Goal: Task Accomplishment & Management: Complete application form

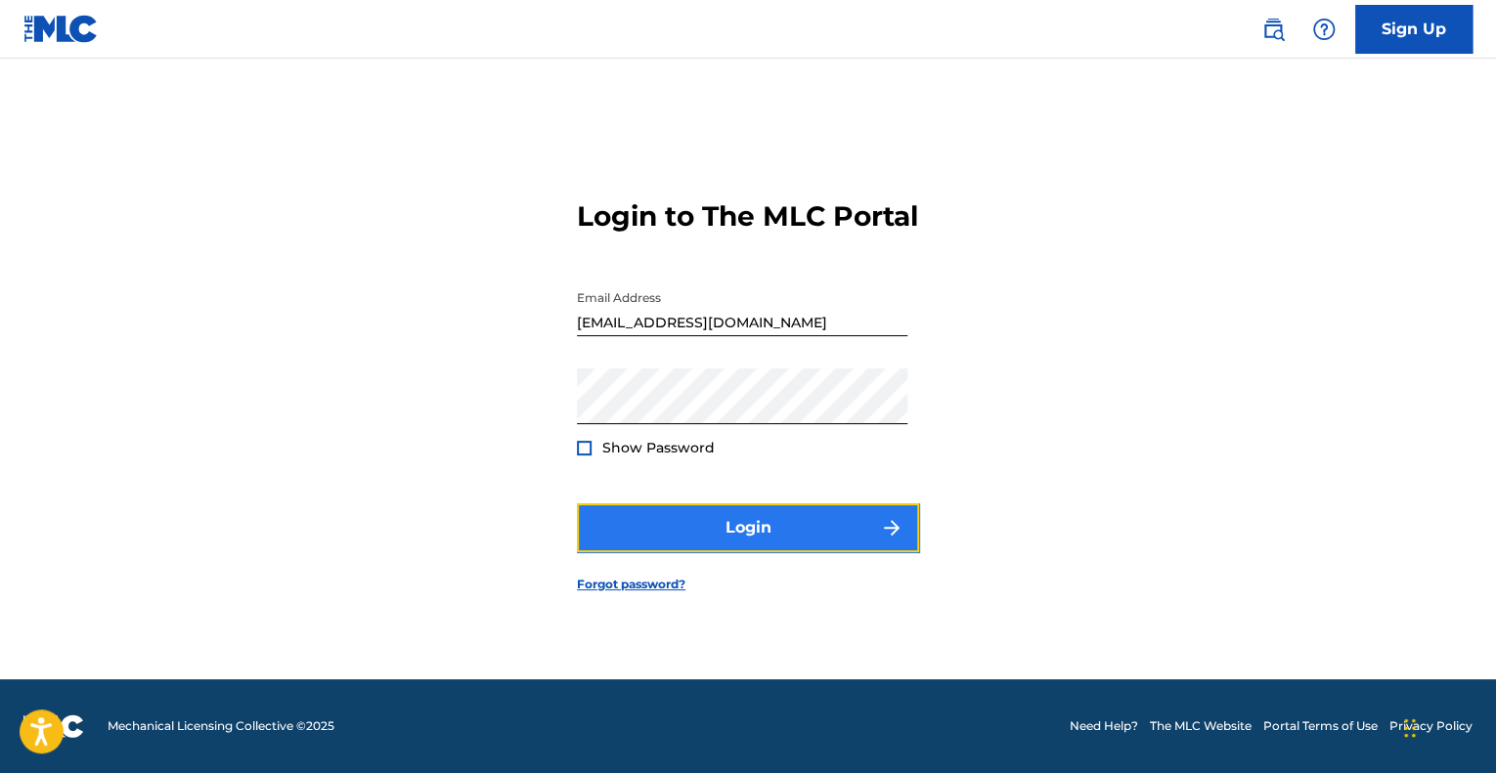
click at [772, 552] on button "Login" at bounding box center [748, 528] width 342 height 49
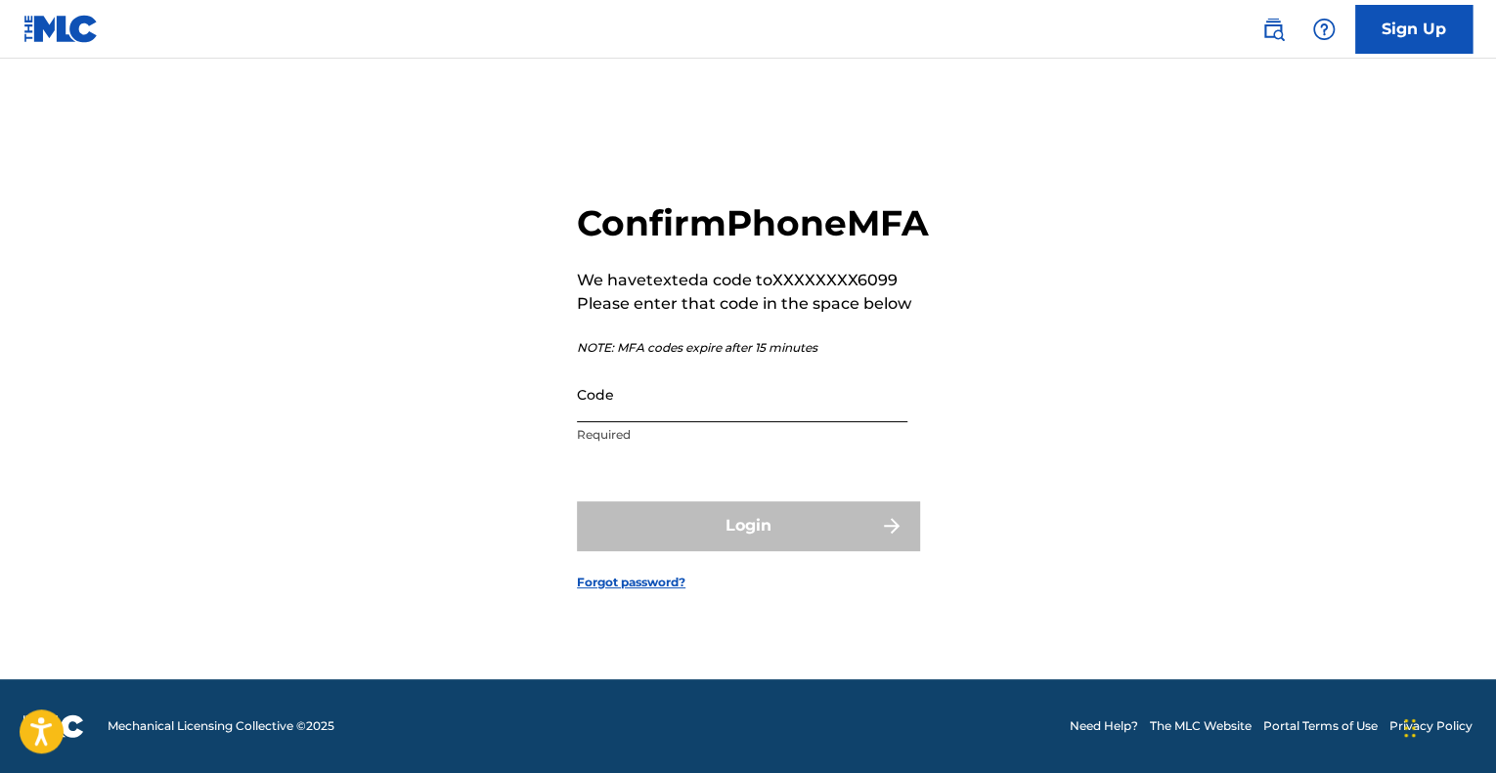
click at [618, 422] on input "Code" at bounding box center [742, 395] width 330 height 56
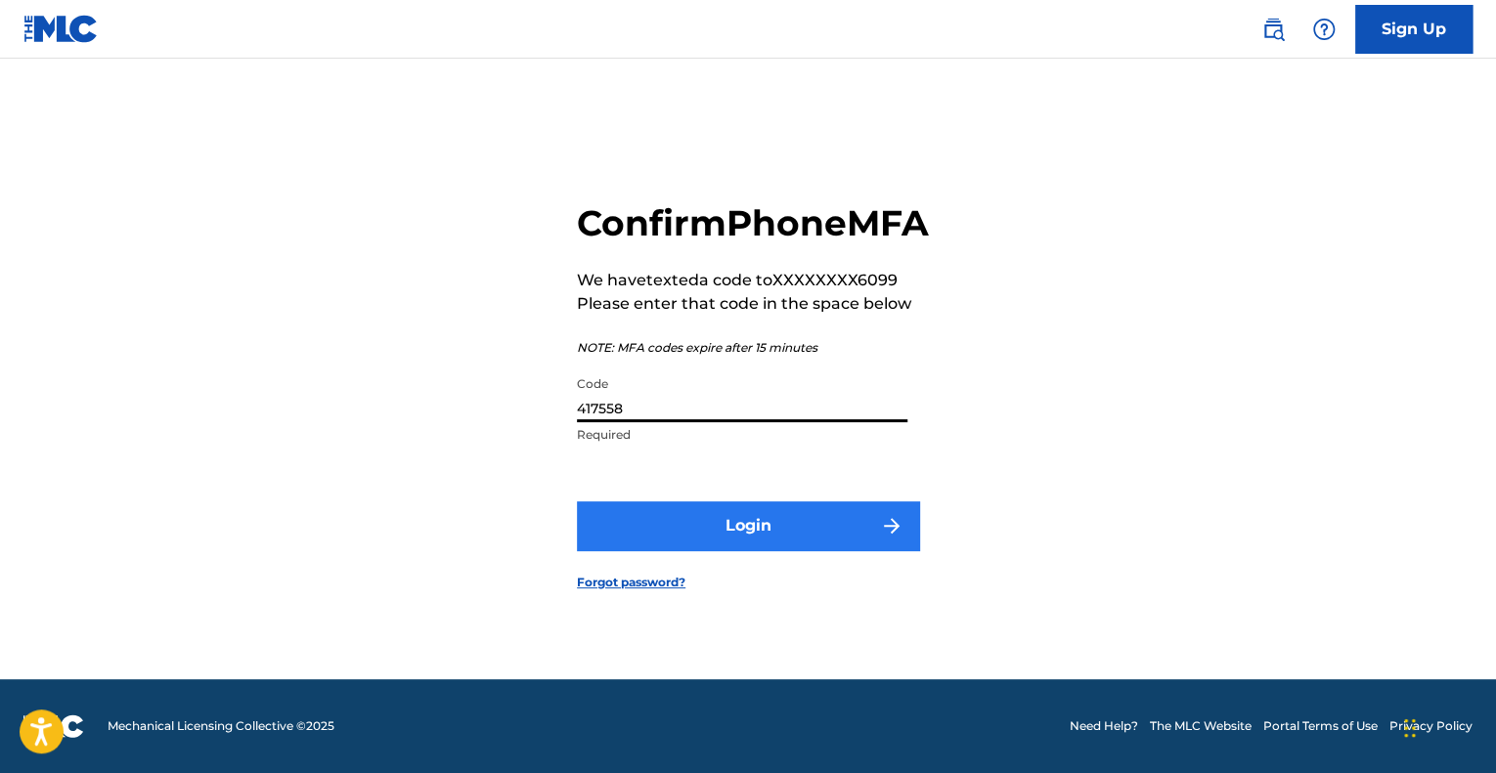
type input "417558"
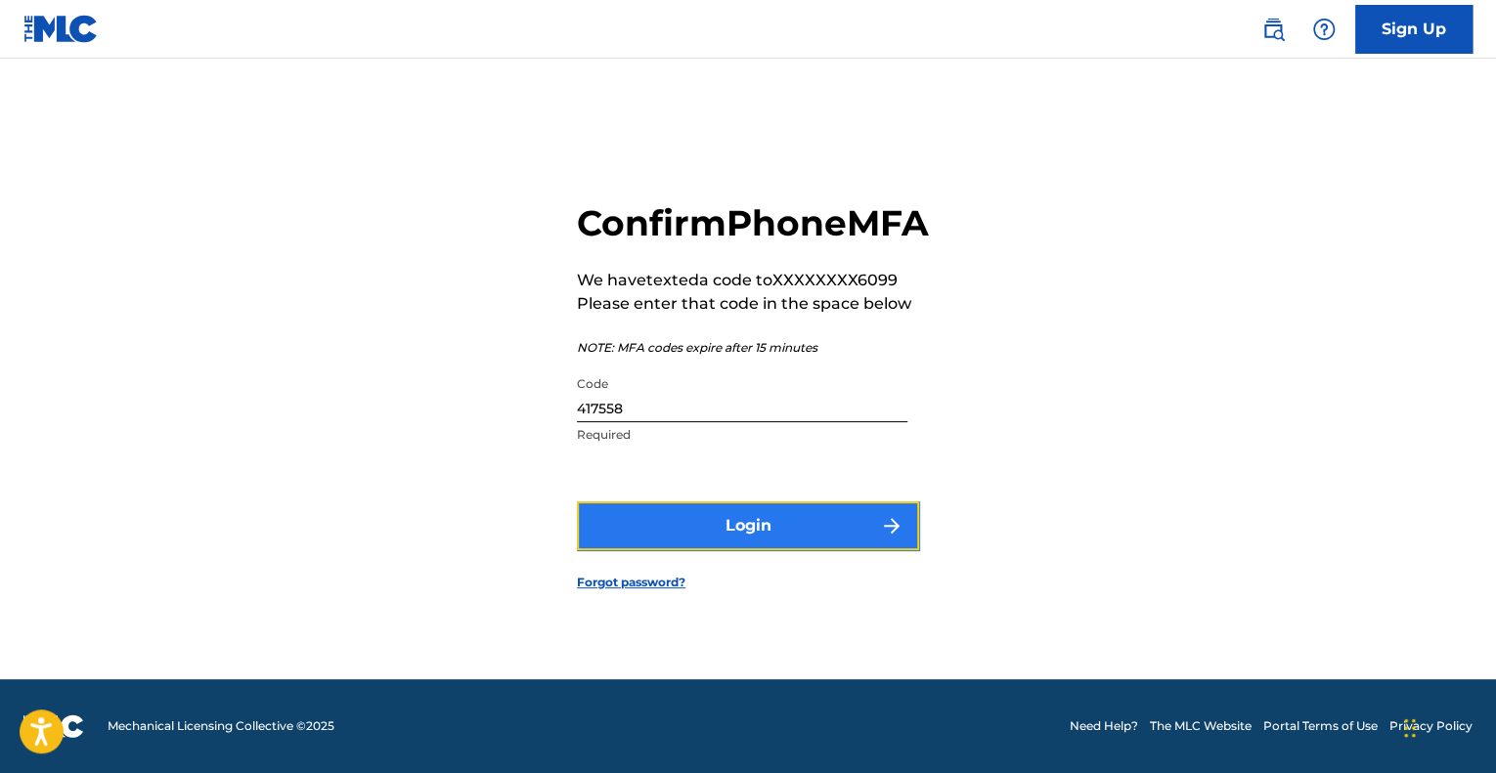
click at [616, 523] on button "Login" at bounding box center [748, 526] width 342 height 49
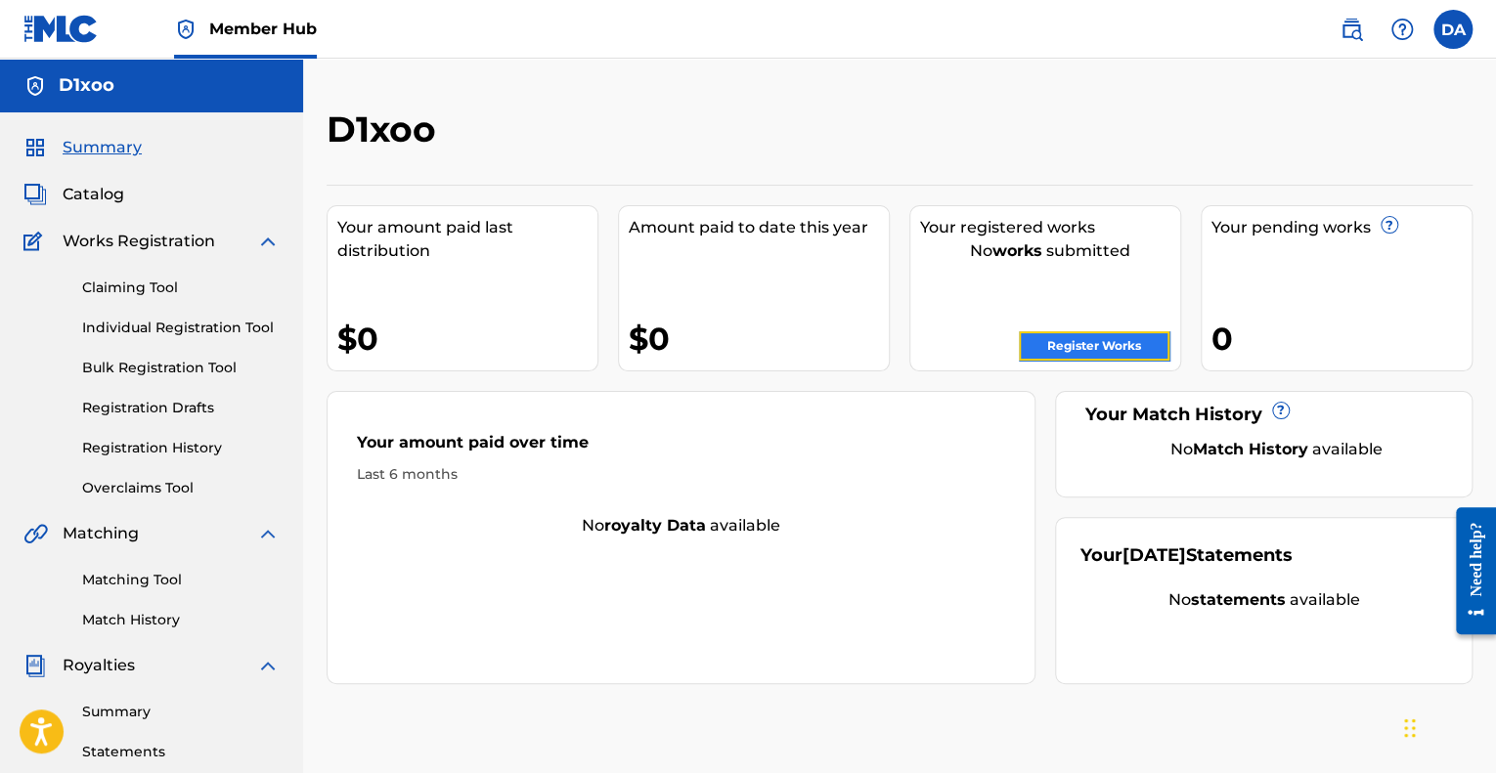
click at [1064, 344] on link "Register Works" at bounding box center [1094, 345] width 151 height 29
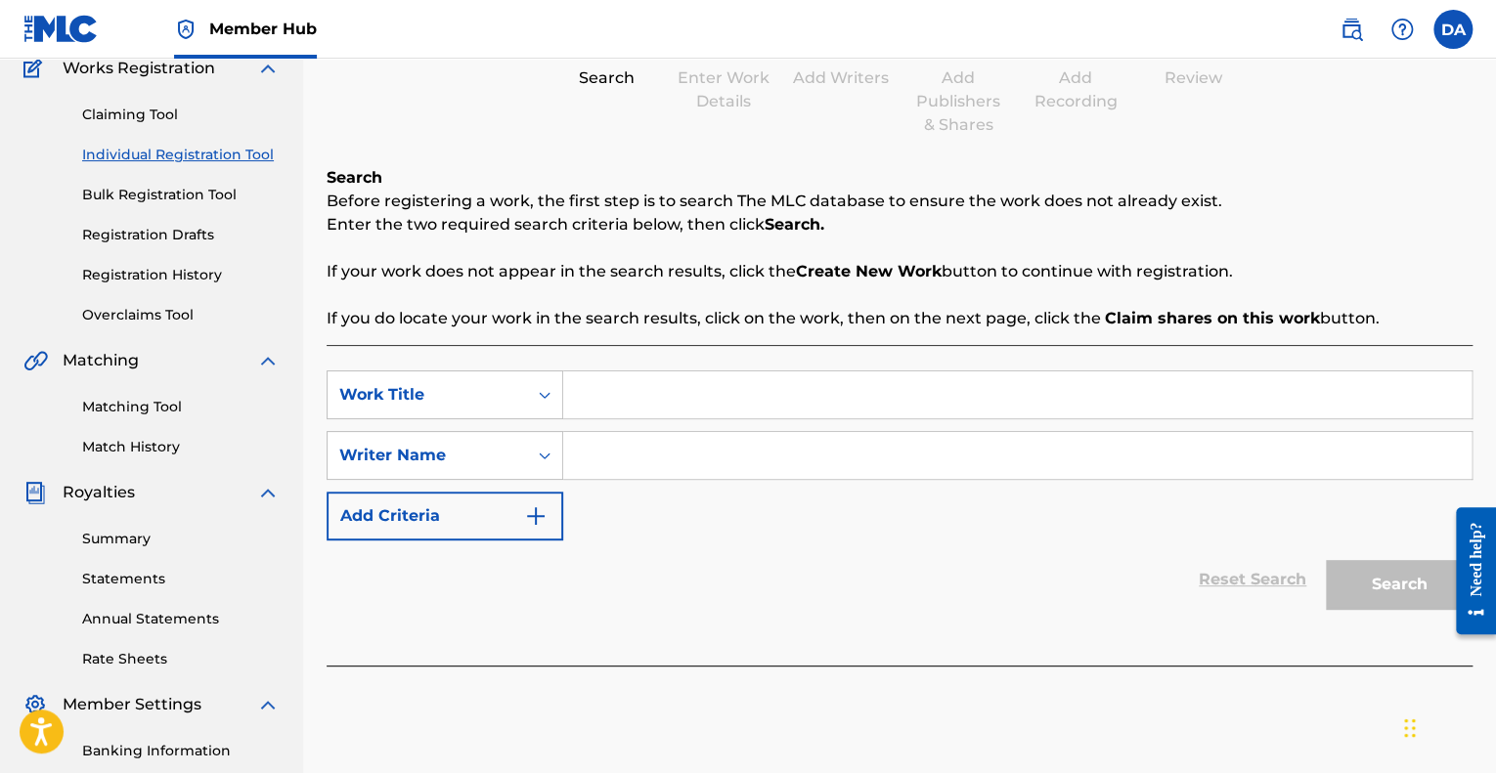
scroll to position [196, 0]
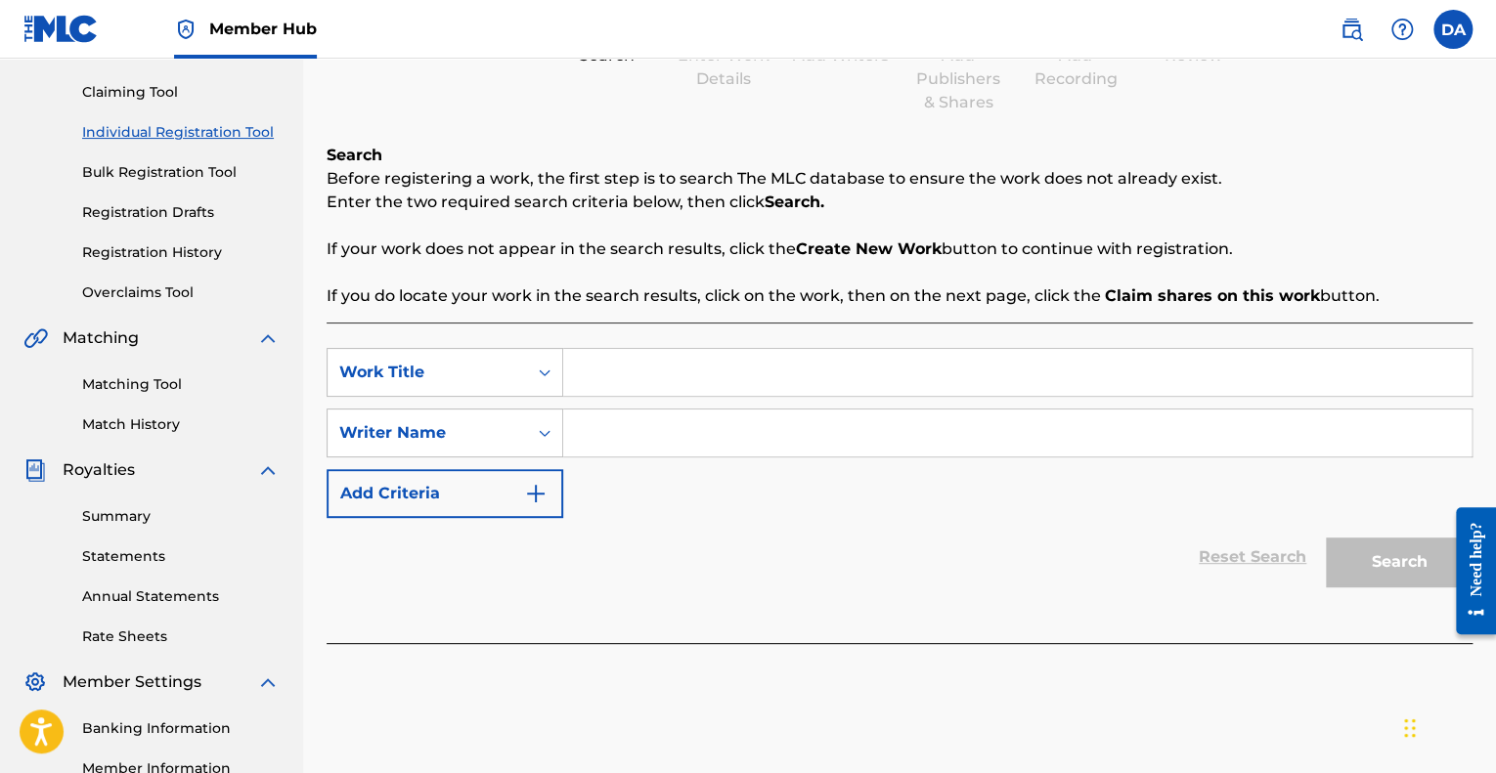
click at [724, 360] on input "Search Form" at bounding box center [1017, 372] width 908 height 47
type input "PINK DREADS"
click at [681, 425] on input "Search Form" at bounding box center [1017, 433] width 908 height 47
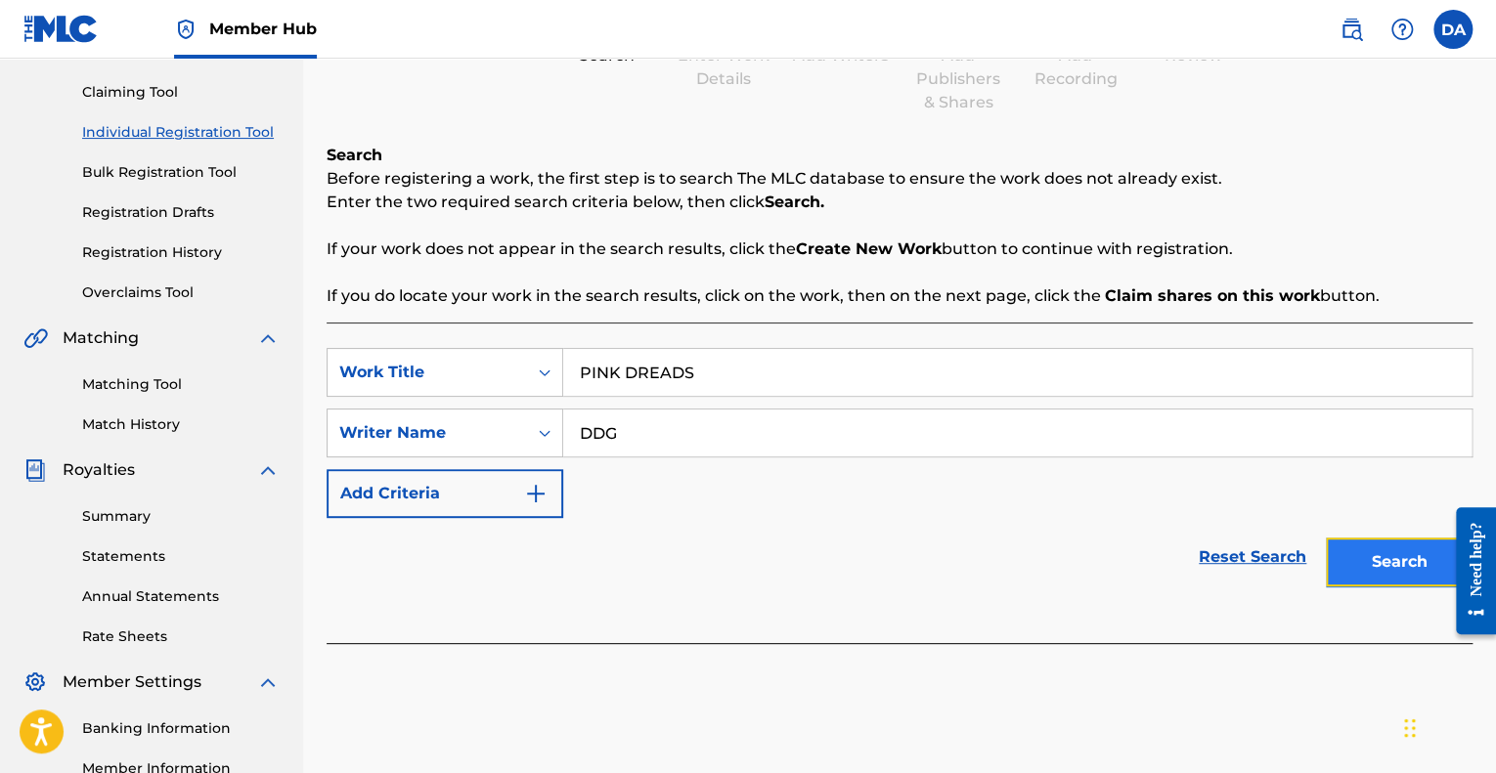
click at [1357, 543] on button "Search" at bounding box center [1399, 562] width 147 height 49
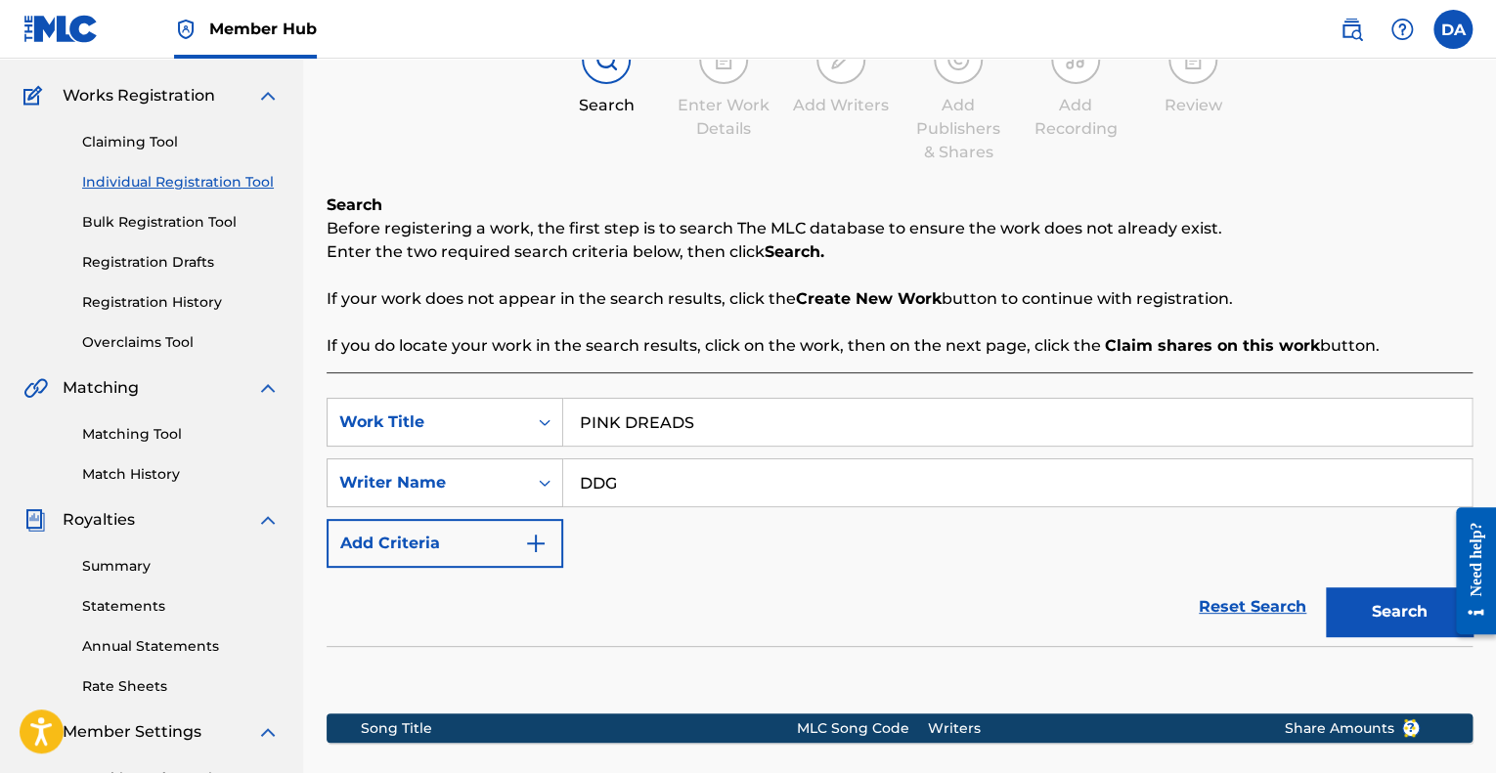
scroll to position [98, 0]
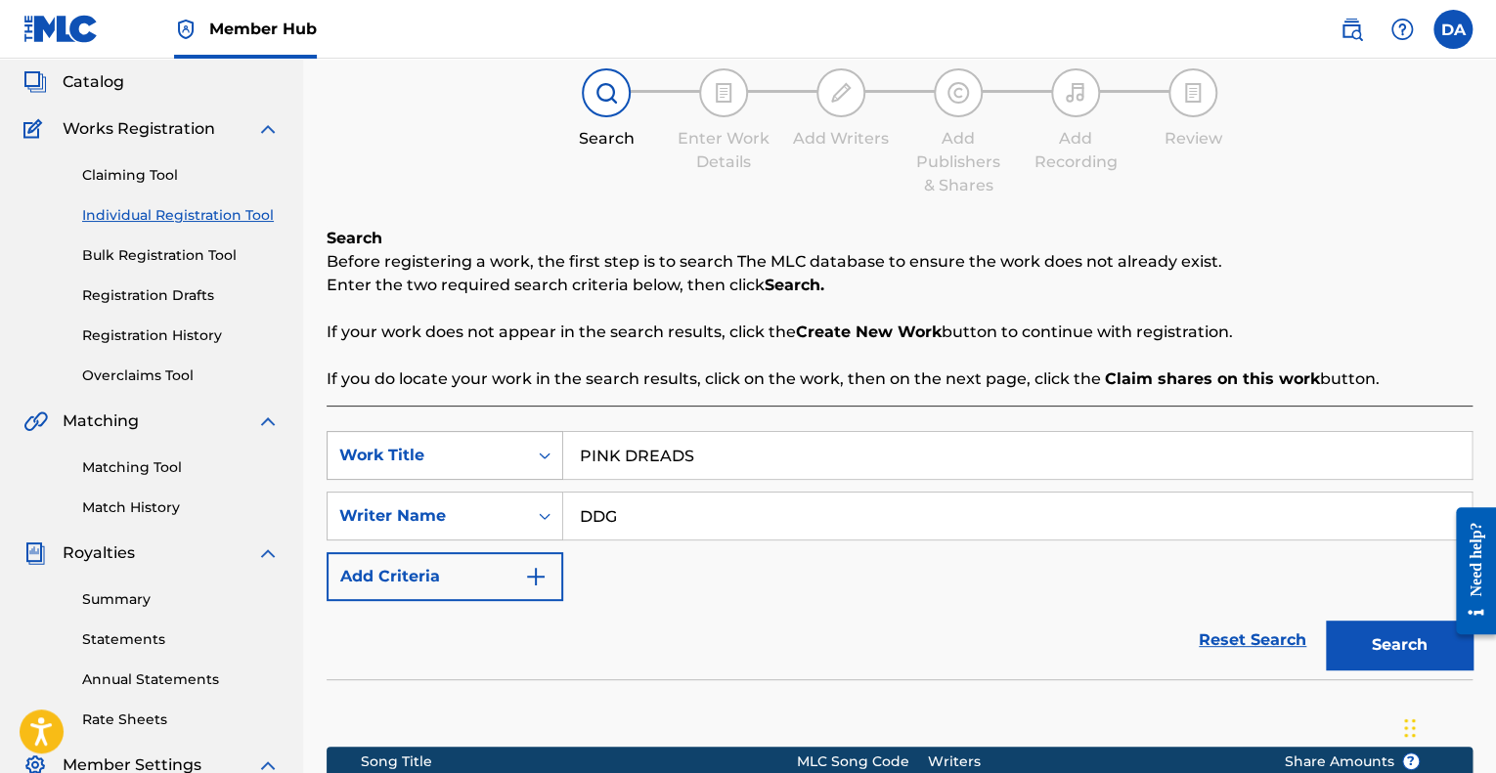
click at [496, 462] on div "Work Title" at bounding box center [427, 455] width 176 height 23
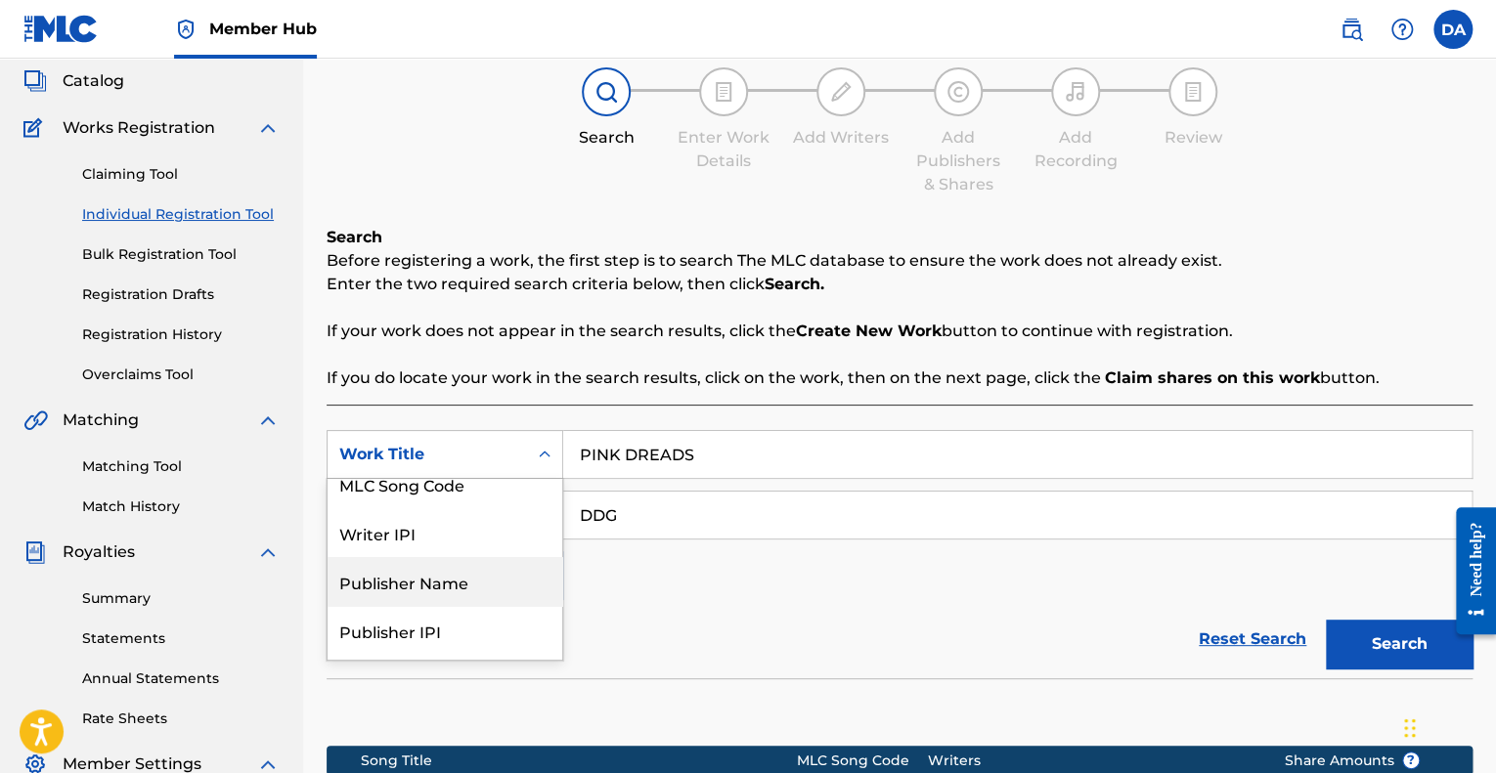
scroll to position [0, 0]
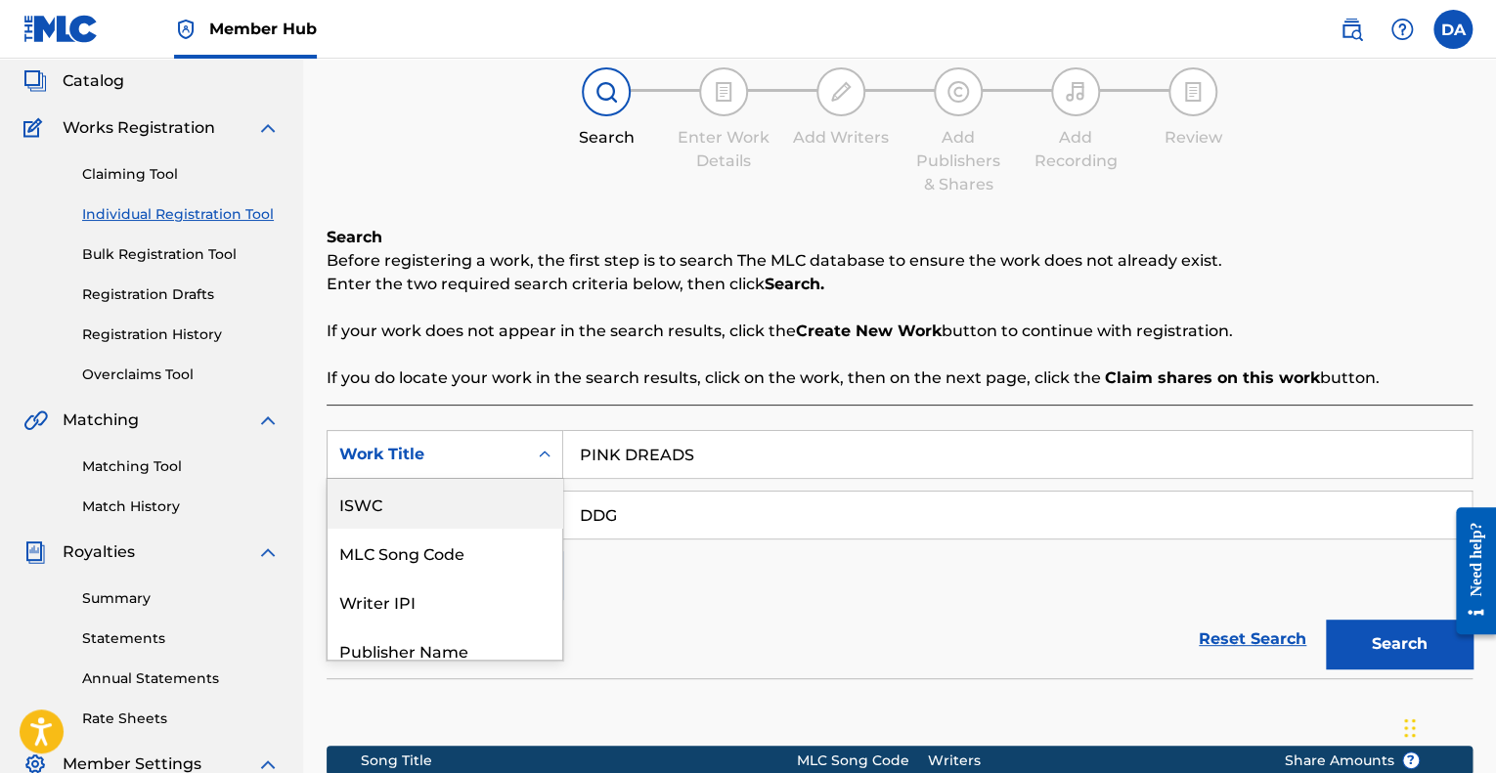
click at [498, 509] on div "ISWC" at bounding box center [445, 503] width 235 height 49
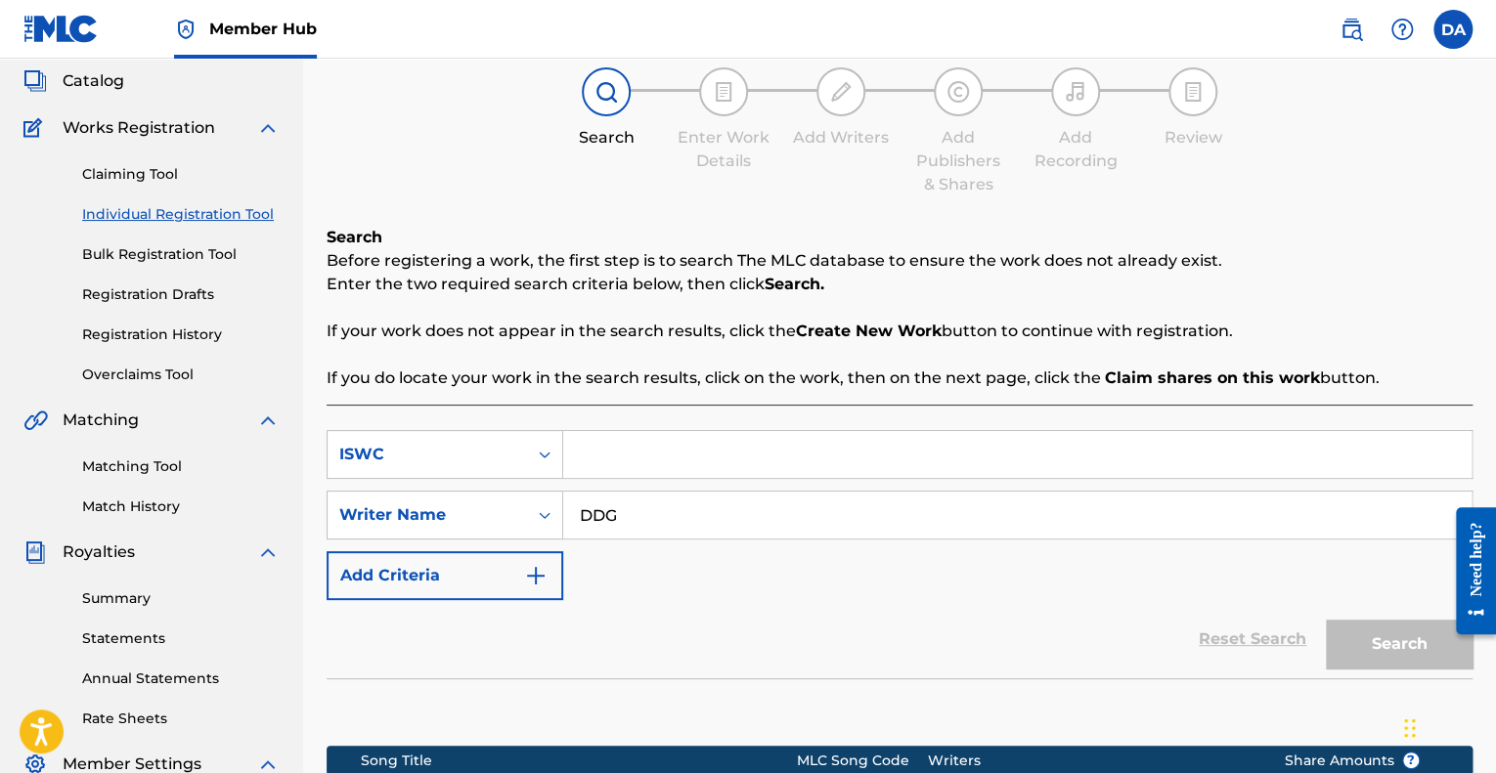
click at [725, 453] on input "Search Form" at bounding box center [1017, 454] width 908 height 47
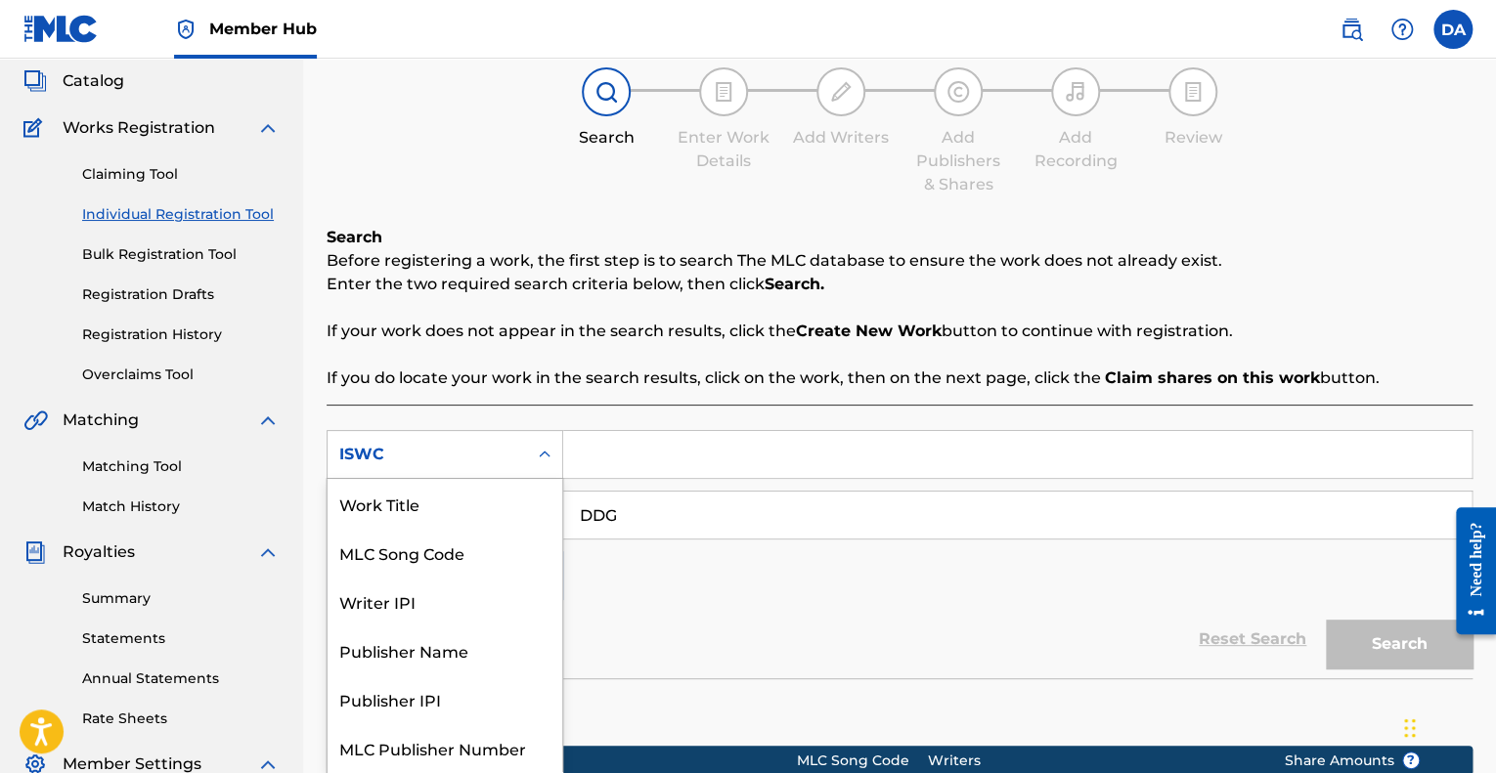
click at [485, 459] on div "ISWC" at bounding box center [427, 454] width 176 height 23
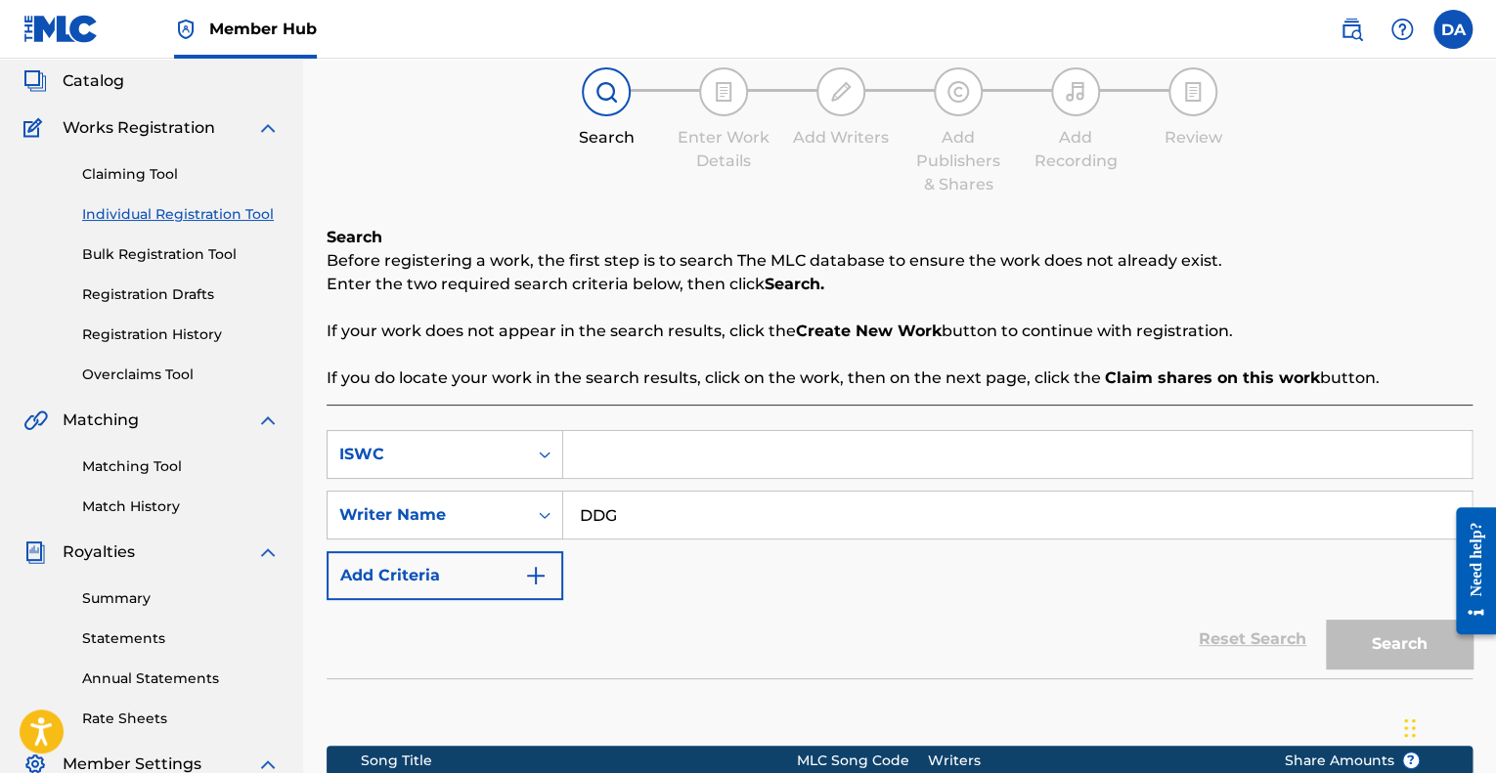
click at [485, 473] on div "ISWC" at bounding box center [445, 454] width 237 height 49
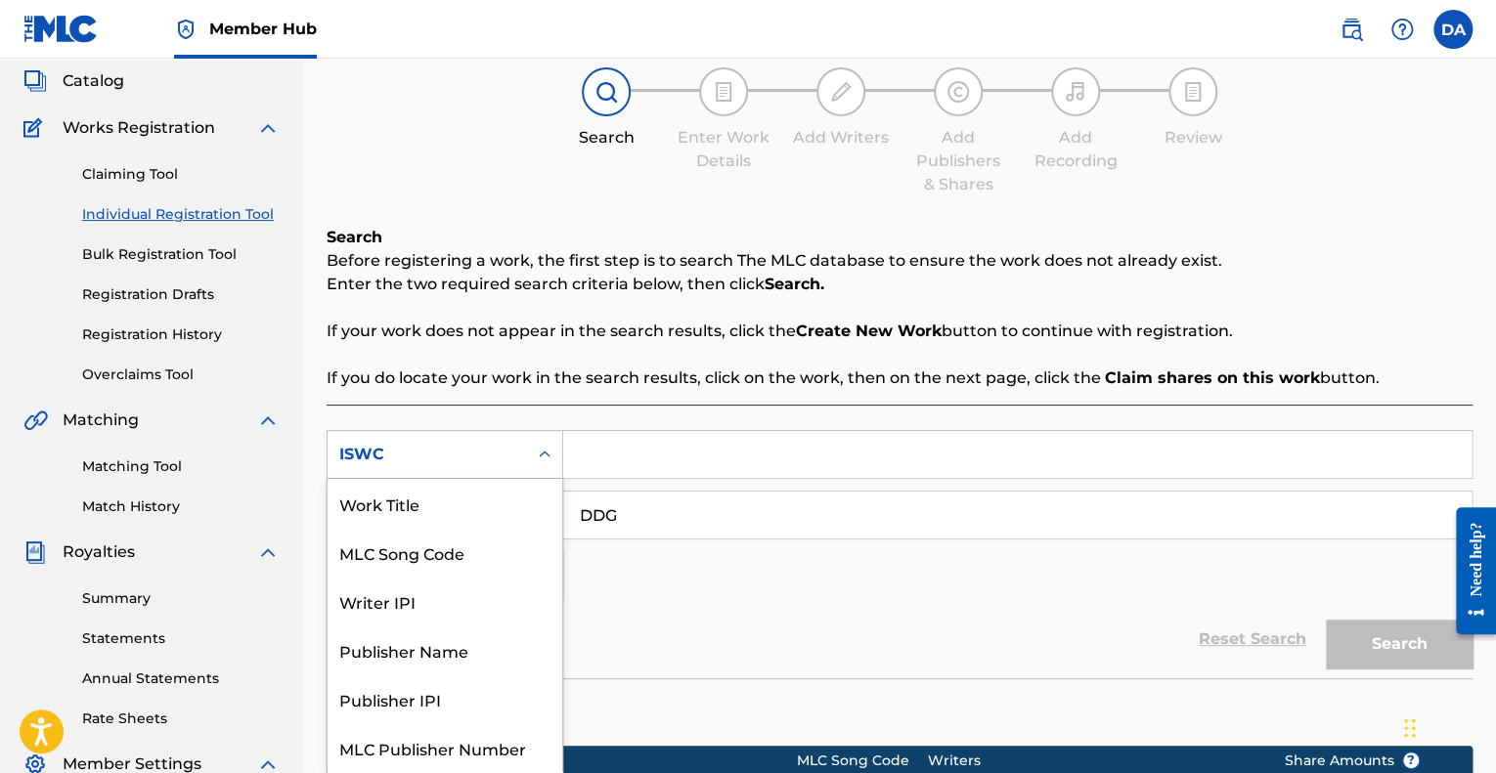
drag, startPoint x: 524, startPoint y: 433, endPoint x: 520, endPoint y: 444, distance: 11.4
click at [524, 434] on div "ISWC" at bounding box center [445, 454] width 237 height 49
click at [465, 523] on div "Work Title" at bounding box center [445, 503] width 235 height 49
click at [481, 471] on div "Work Title" at bounding box center [427, 454] width 199 height 37
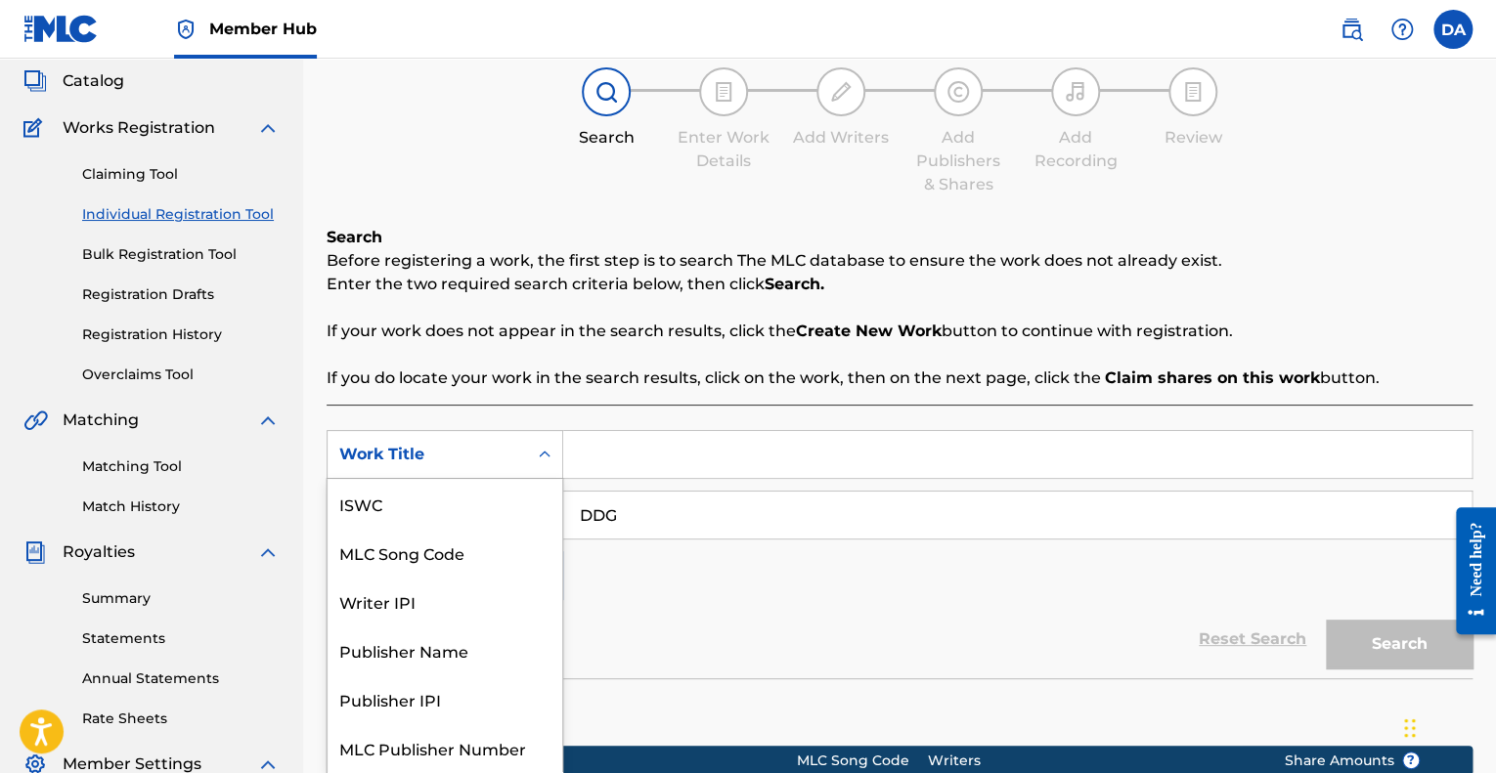
scroll to position [49, 0]
click at [419, 456] on div "Work Title" at bounding box center [427, 454] width 176 height 23
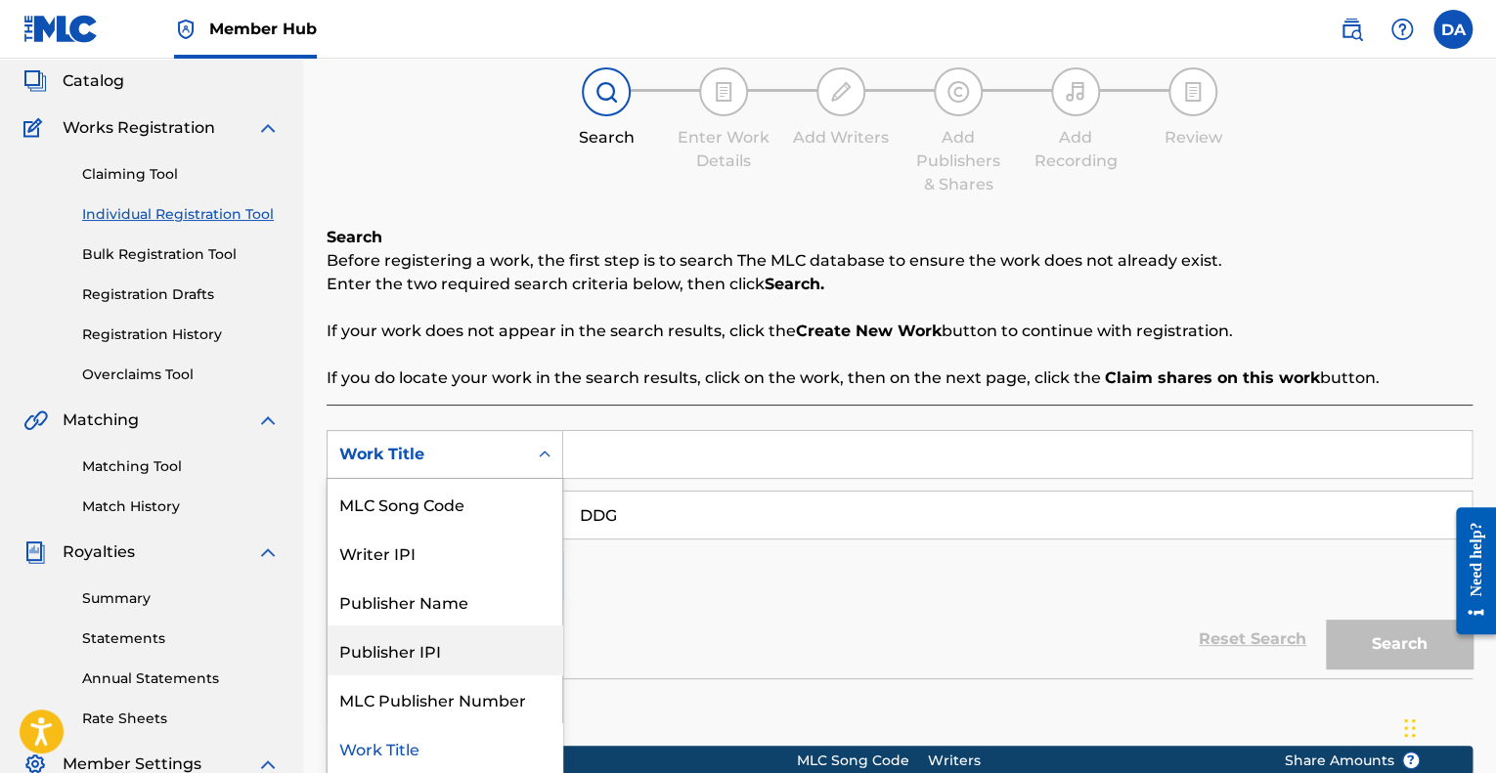
click at [411, 652] on div "Publisher IPI" at bounding box center [445, 650] width 235 height 49
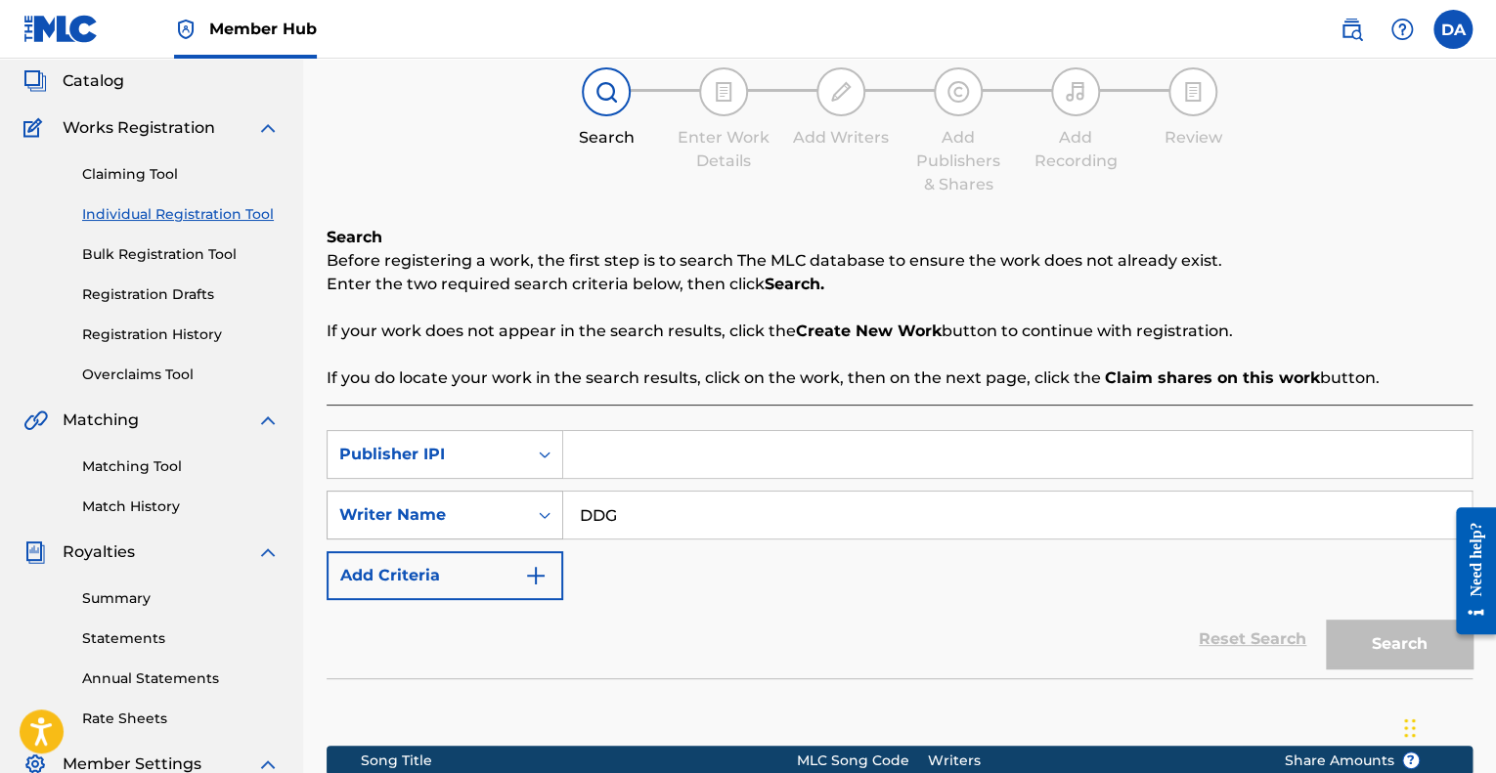
drag, startPoint x: 670, startPoint y: 505, endPoint x: 520, endPoint y: 512, distance: 149.8
click at [520, 512] on div "SearchWithCriteriaf66a34c3-a9ee-41bd-97a3-a24e8c21d1be Writer Name DDG" at bounding box center [900, 515] width 1146 height 49
type input "\"
click at [517, 506] on div "Writer Name" at bounding box center [427, 515] width 199 height 37
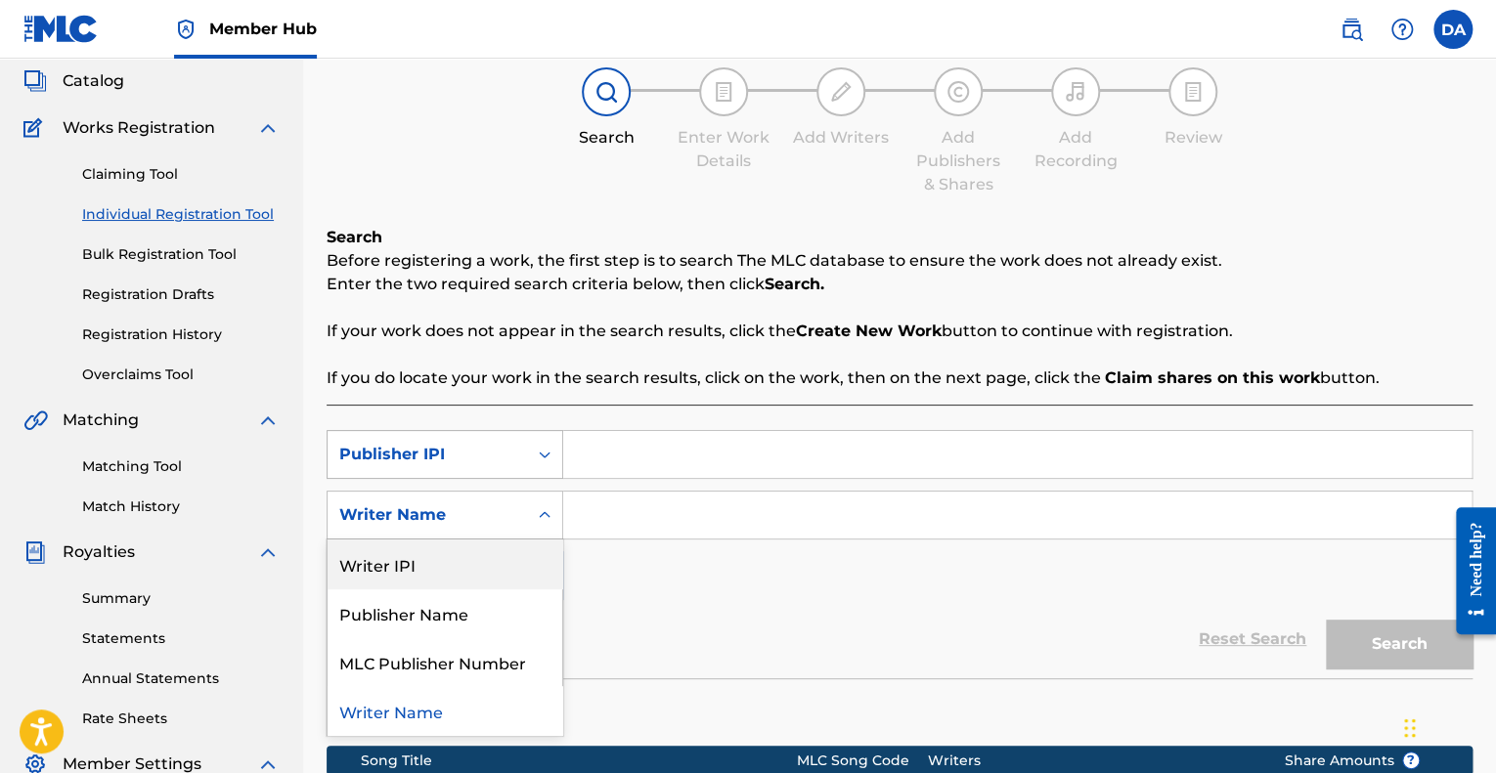
click at [472, 463] on div "Publisher IPI" at bounding box center [427, 454] width 176 height 23
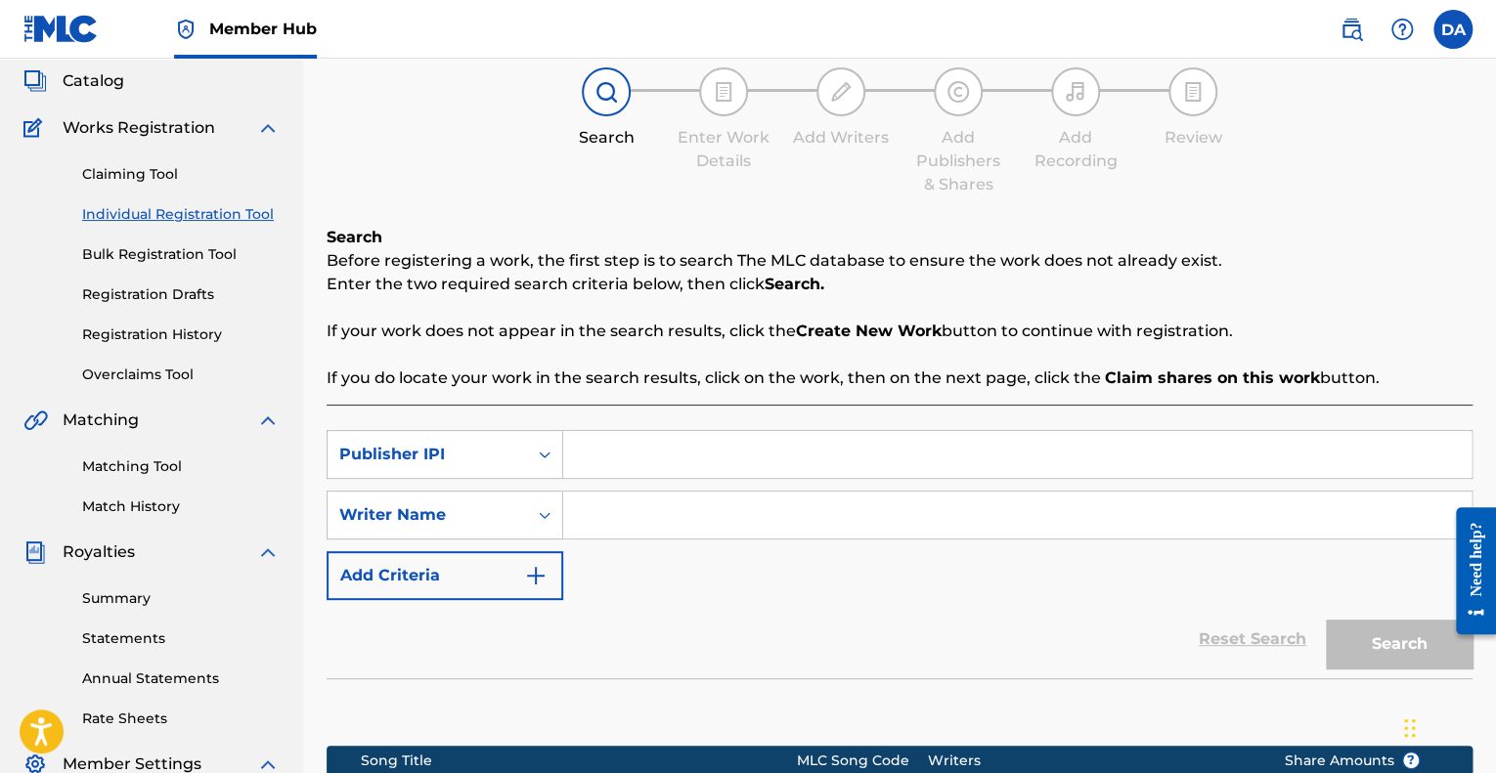
click at [575, 360] on div "Search Before registering a work, the first step is to search The MLC database …" at bounding box center [900, 308] width 1146 height 164
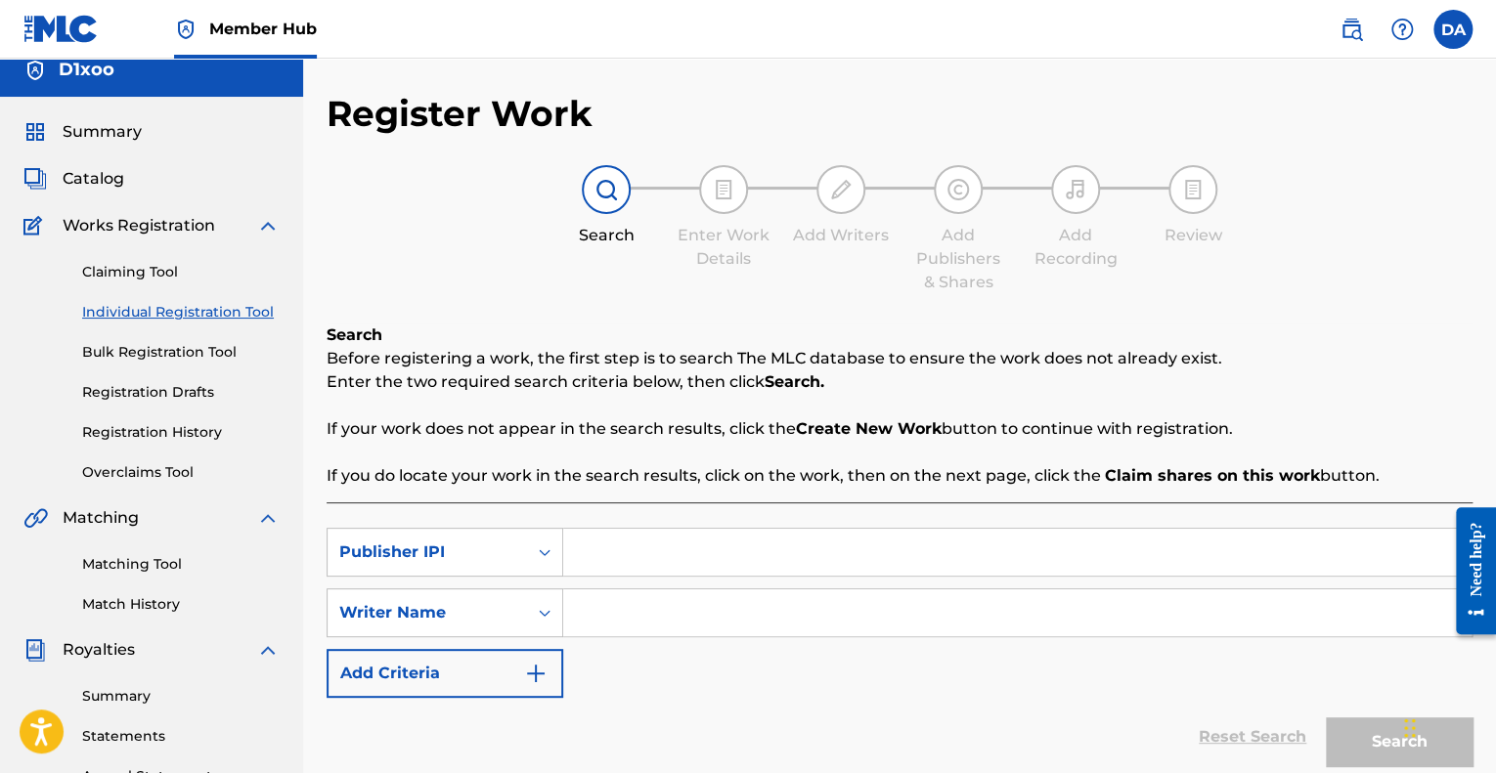
scroll to position [0, 0]
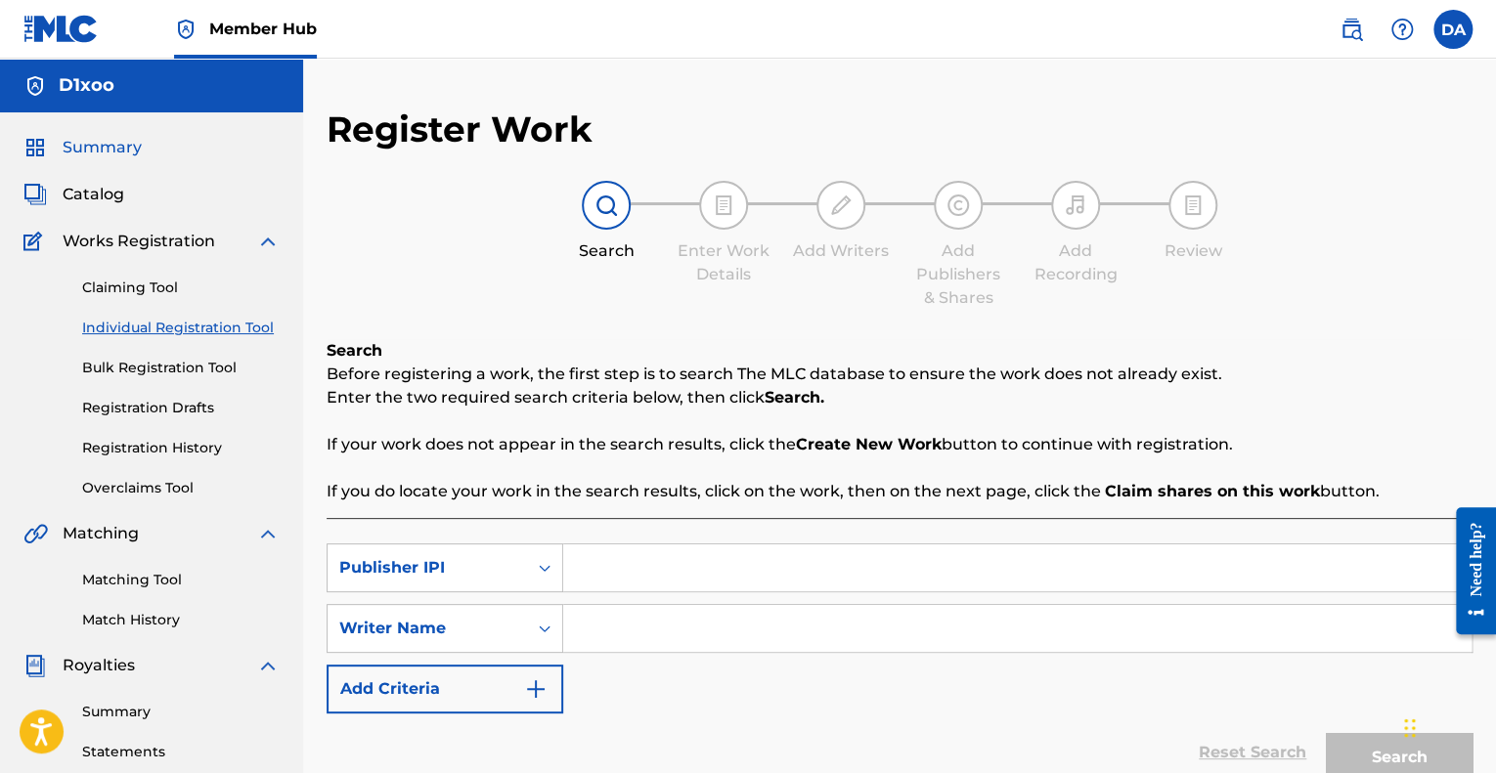
click at [105, 158] on div "Summary Catalog Works Registration Claiming Tool Individual Registration Tool B…" at bounding box center [151, 615] width 303 height 1006
click at [123, 222] on div "Summary Catalog Works Registration Claiming Tool Individual Registration Tool B…" at bounding box center [151, 615] width 303 height 1006
click at [374, 272] on div "Search Enter Work Details Add Writers Add Publishers & Shares Add Recording Rev…" at bounding box center [900, 245] width 1146 height 129
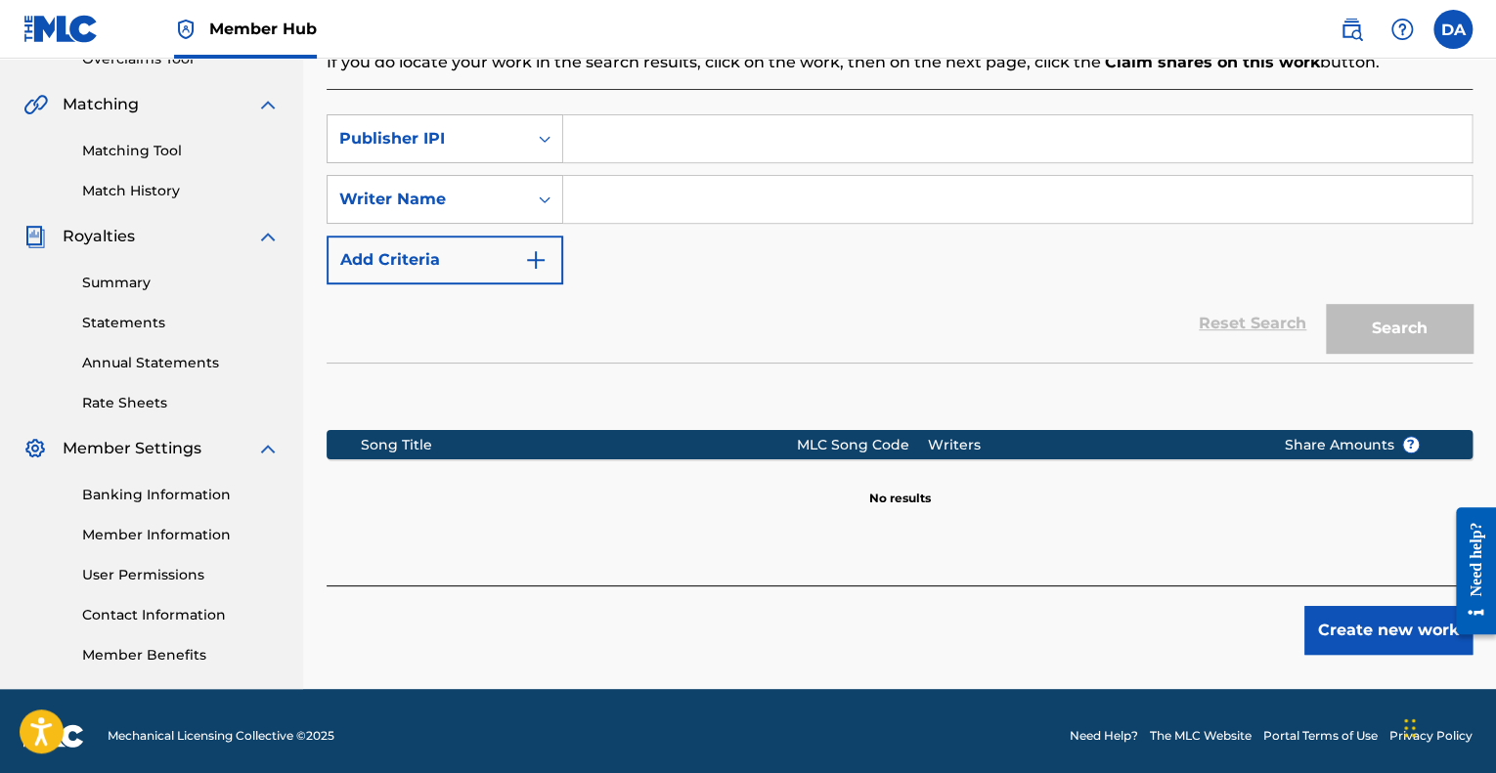
scroll to position [438, 0]
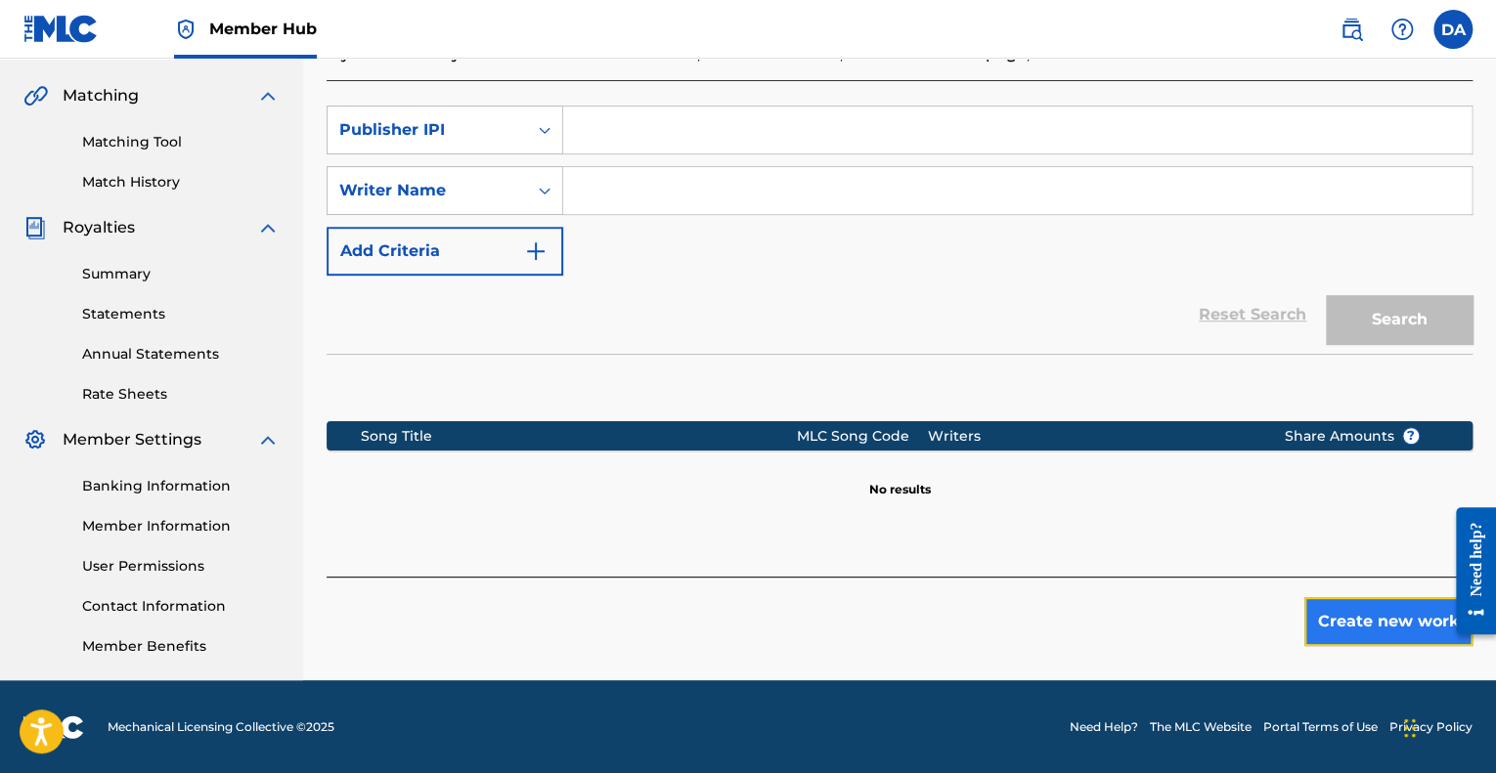
click at [1411, 634] on button "Create new work" at bounding box center [1388, 621] width 168 height 49
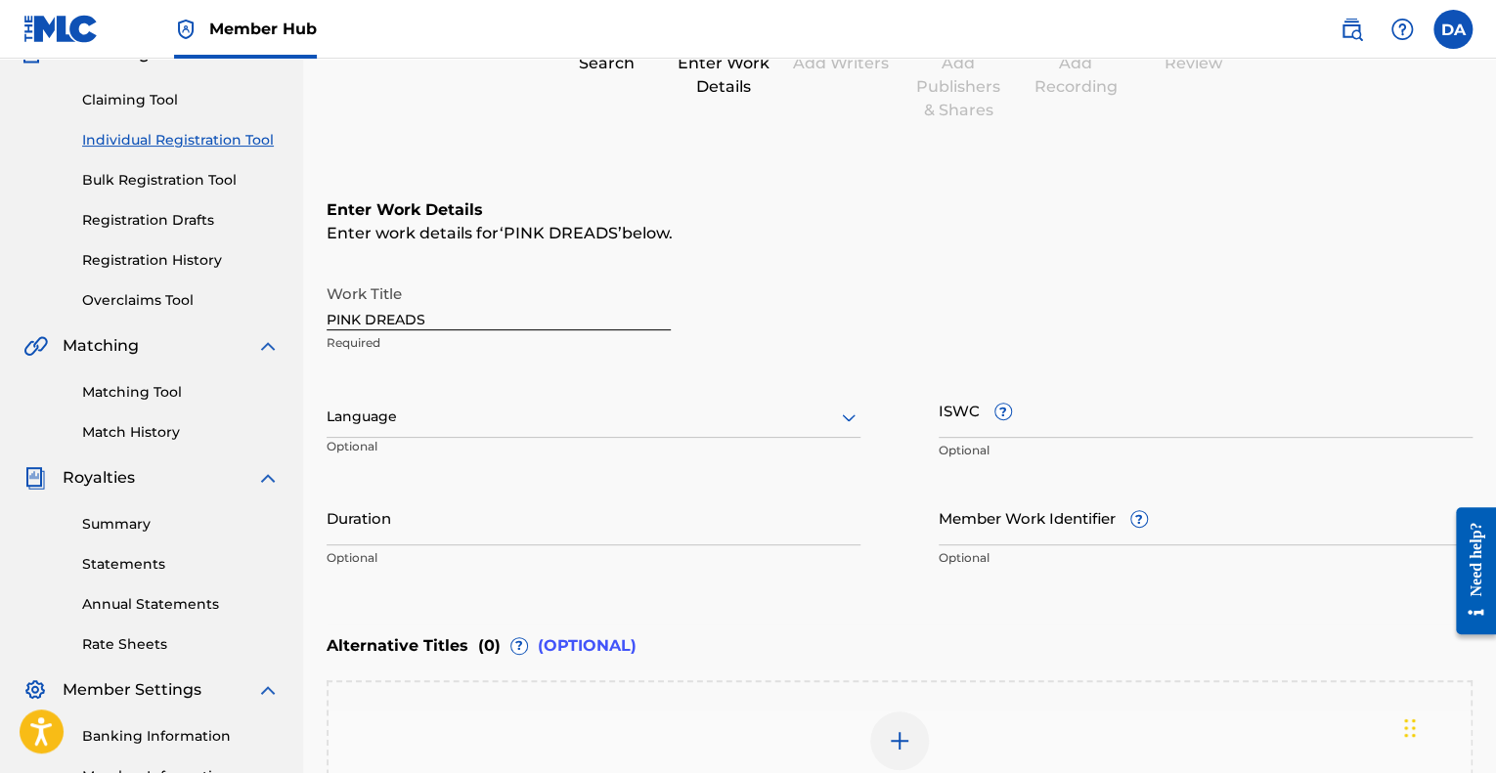
scroll to position [196, 0]
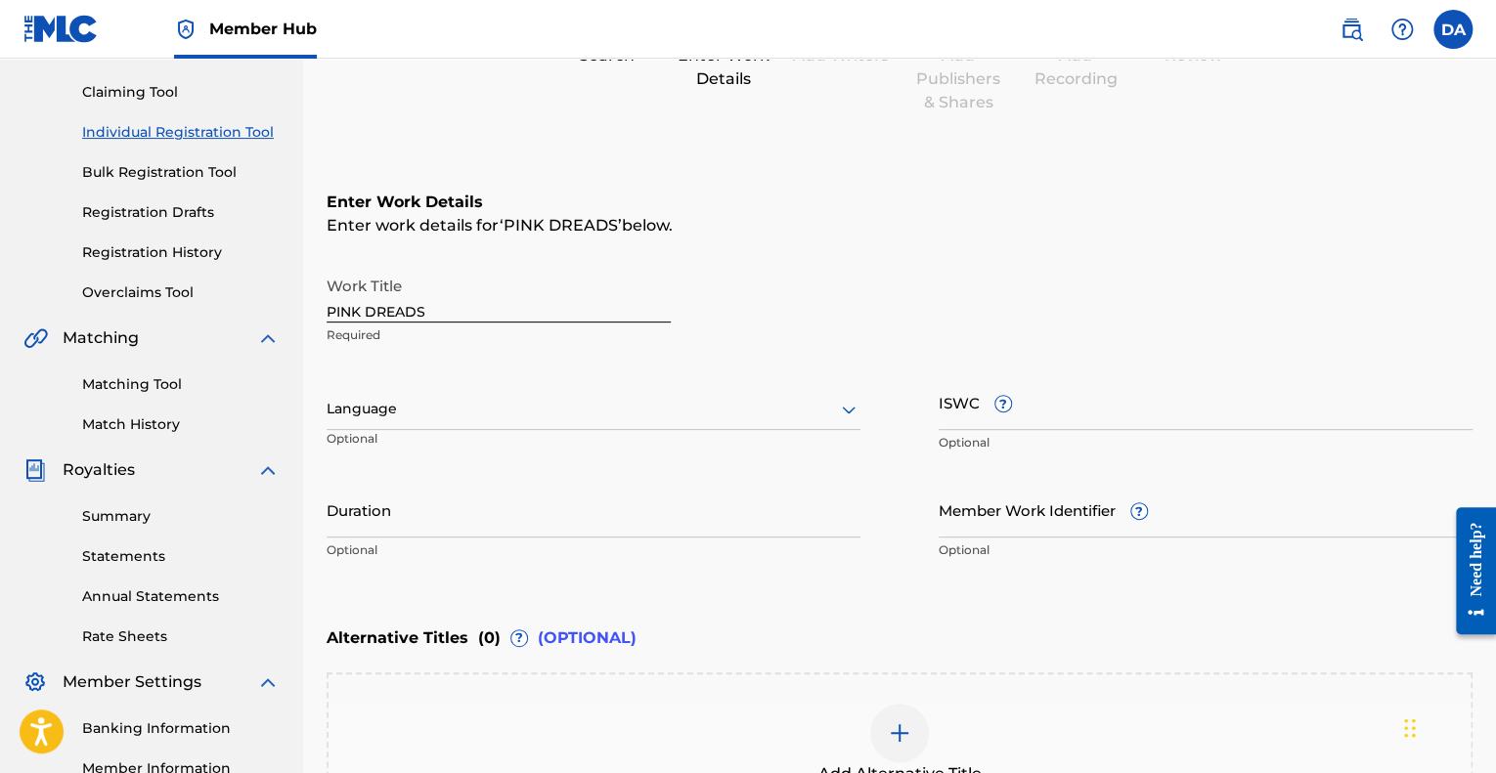
click at [605, 418] on div at bounding box center [594, 409] width 534 height 24
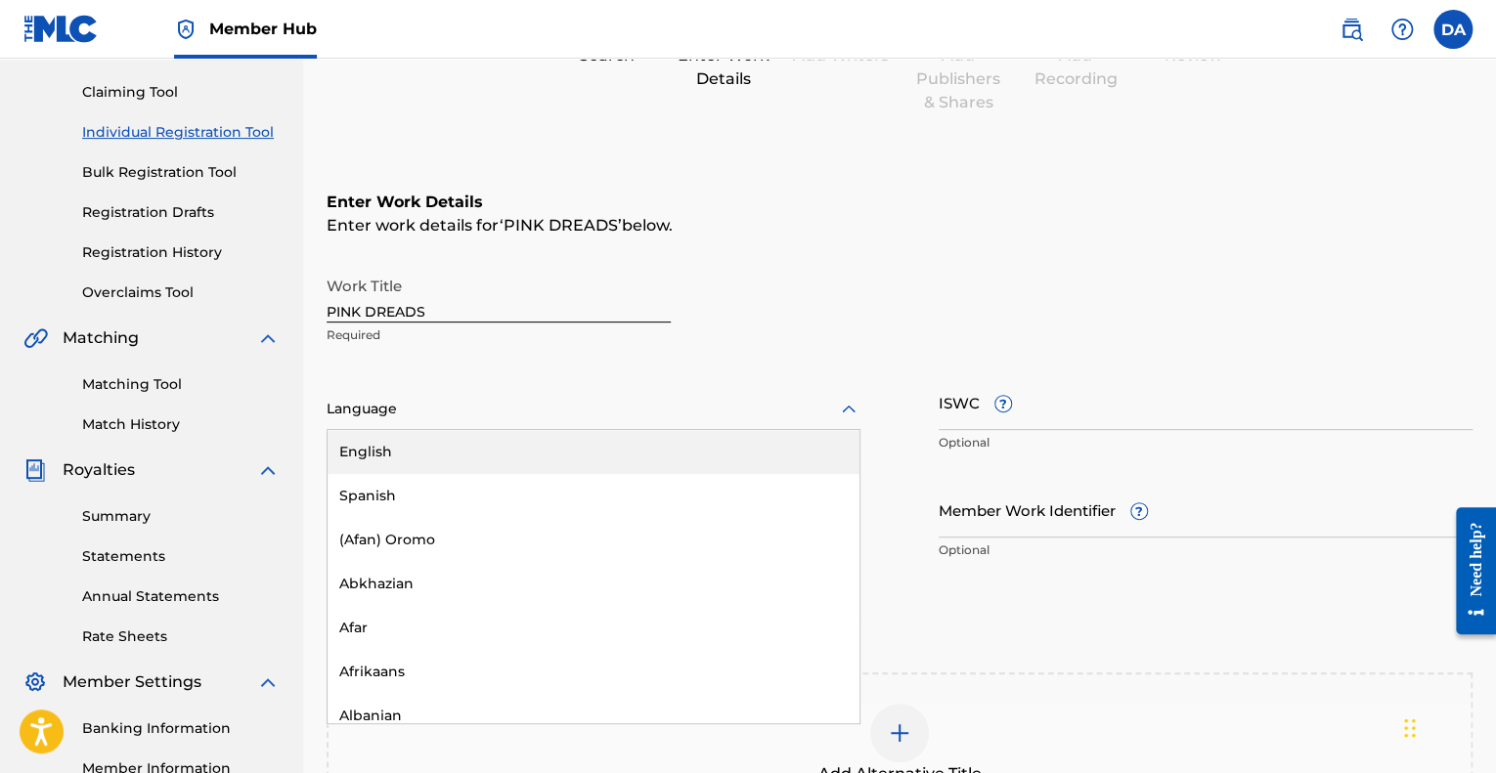
click at [638, 436] on div "English" at bounding box center [594, 452] width 532 height 44
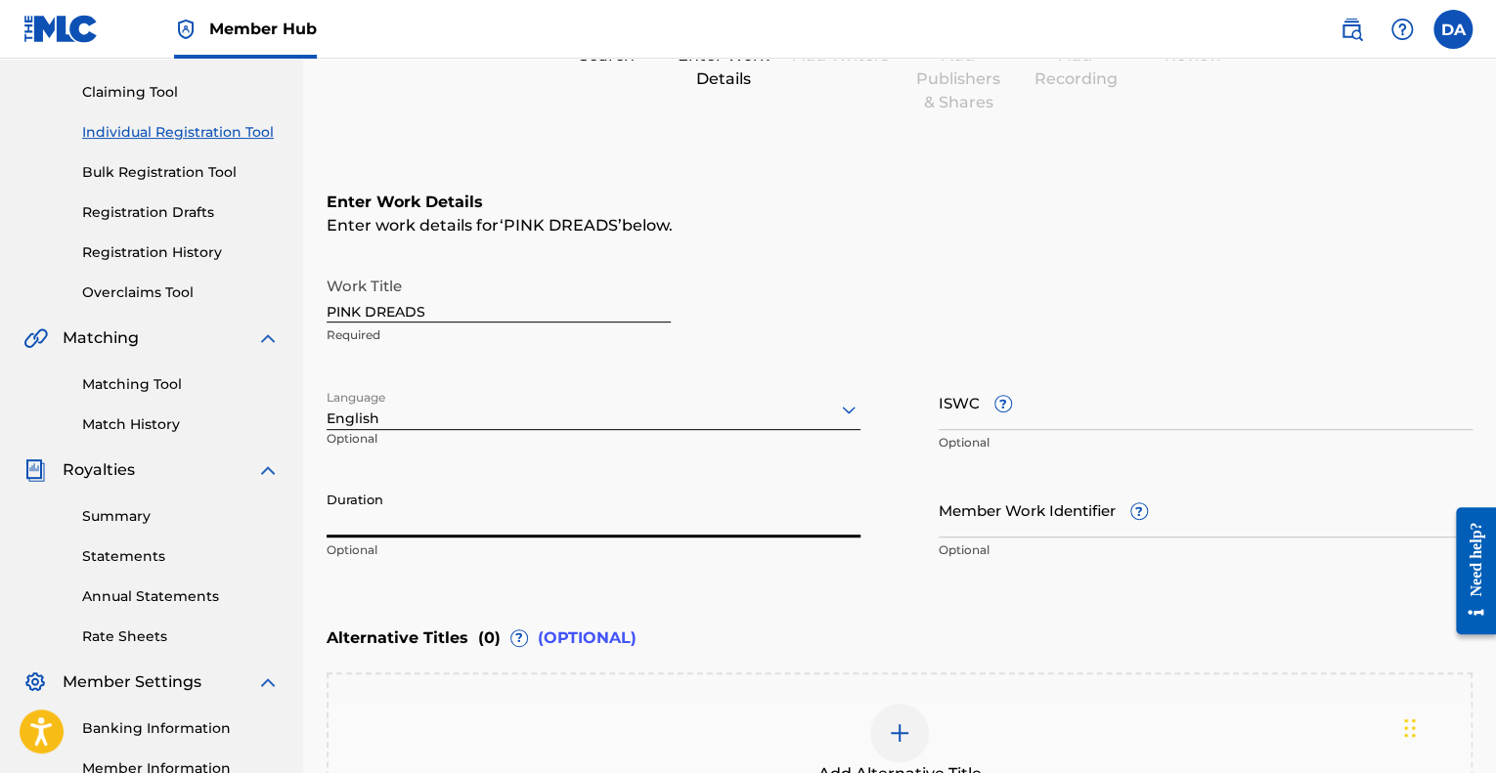
click at [639, 493] on input "Duration" at bounding box center [594, 510] width 534 height 56
click at [460, 515] on input "Duration" at bounding box center [594, 510] width 534 height 56
click at [326, 525] on div "Register Work Search Enter Work Details Add Writers Add Publishers & Shares Add…" at bounding box center [899, 424] width 1193 height 1024
click at [330, 527] on input "2:00" at bounding box center [594, 510] width 534 height 56
type input "02:00"
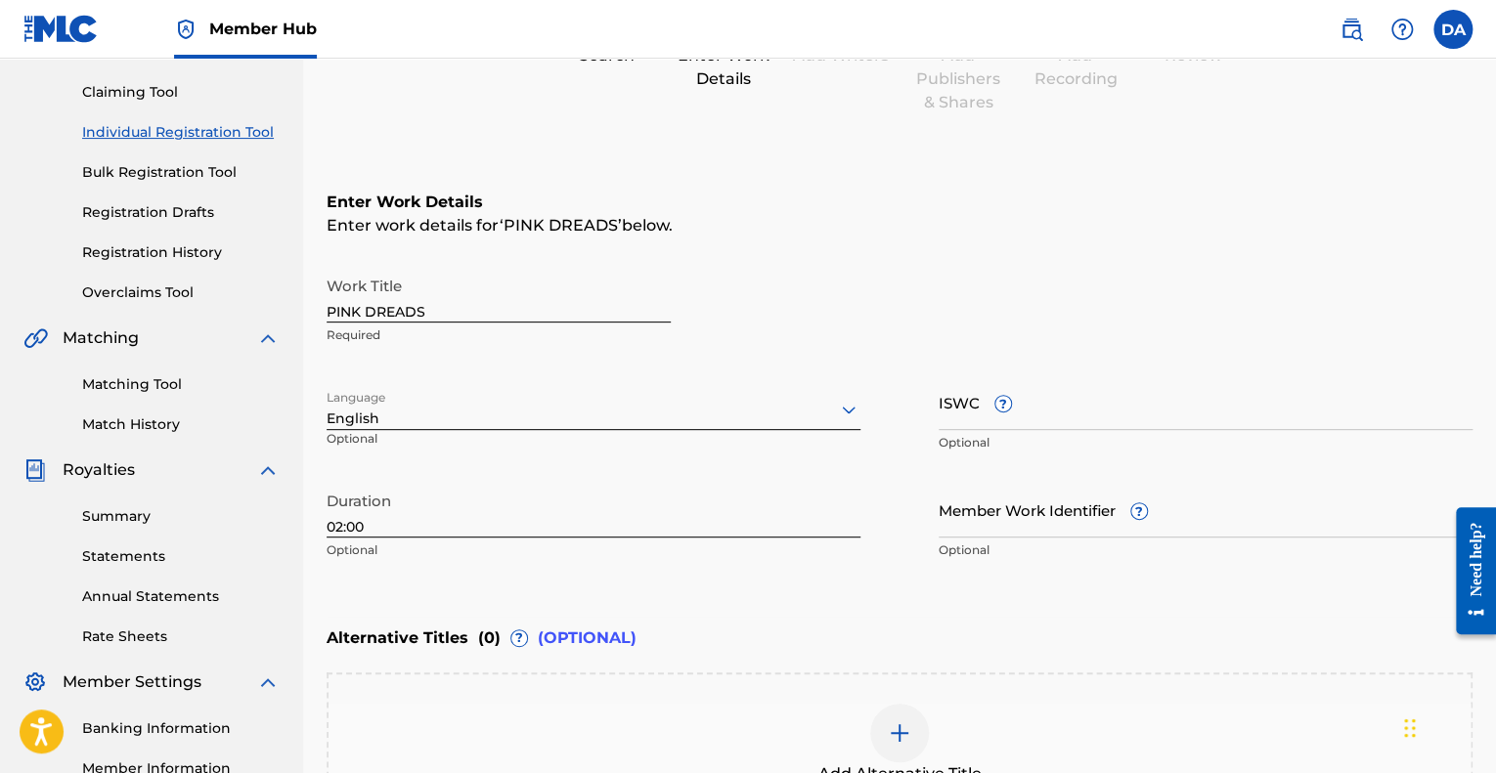
click at [1131, 510] on span "?" at bounding box center [1139, 512] width 18 height 18
click at [1131, 510] on input "Member Work Identifier ?" at bounding box center [1206, 510] width 534 height 56
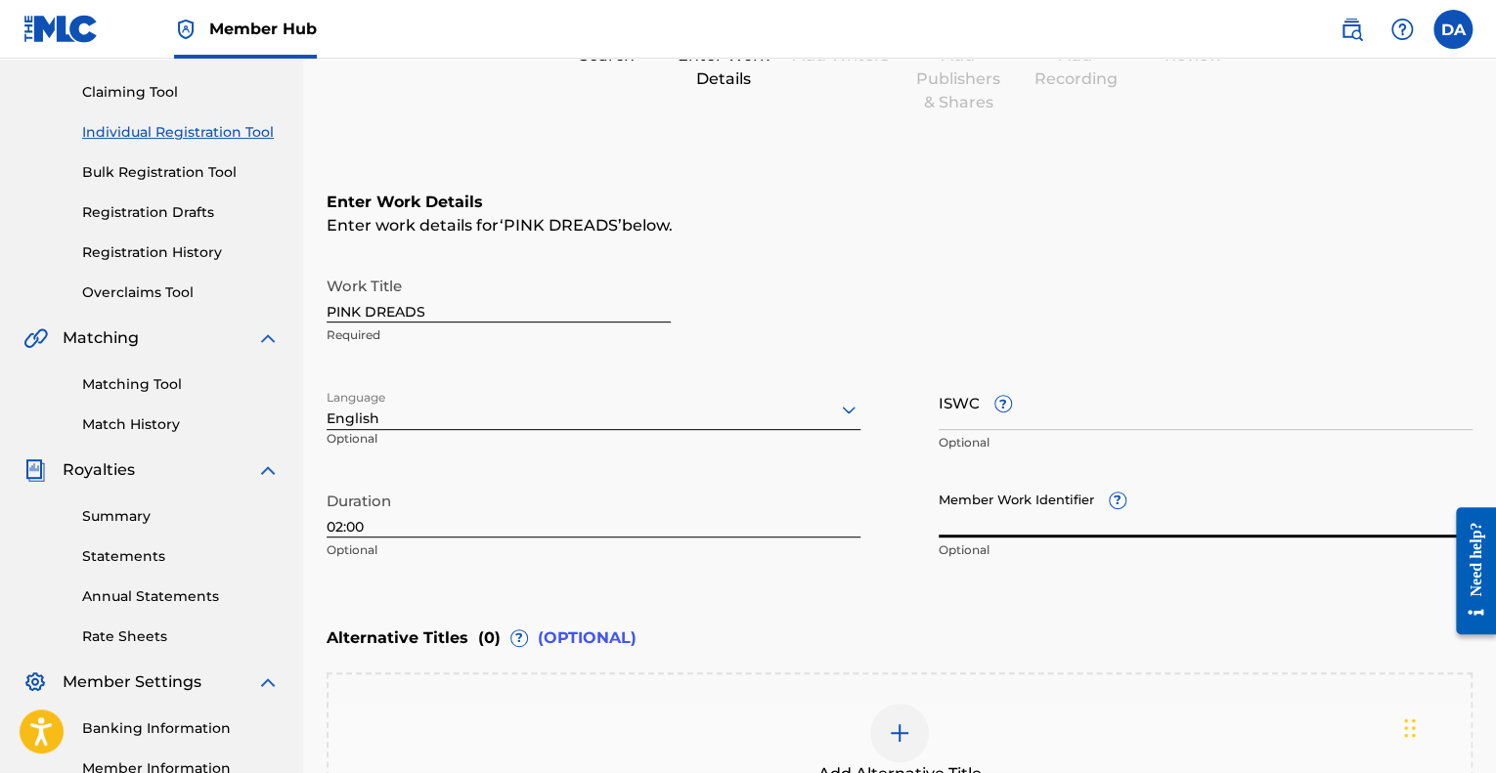
click at [1131, 510] on input "Member Work Identifier ?" at bounding box center [1206, 510] width 534 height 56
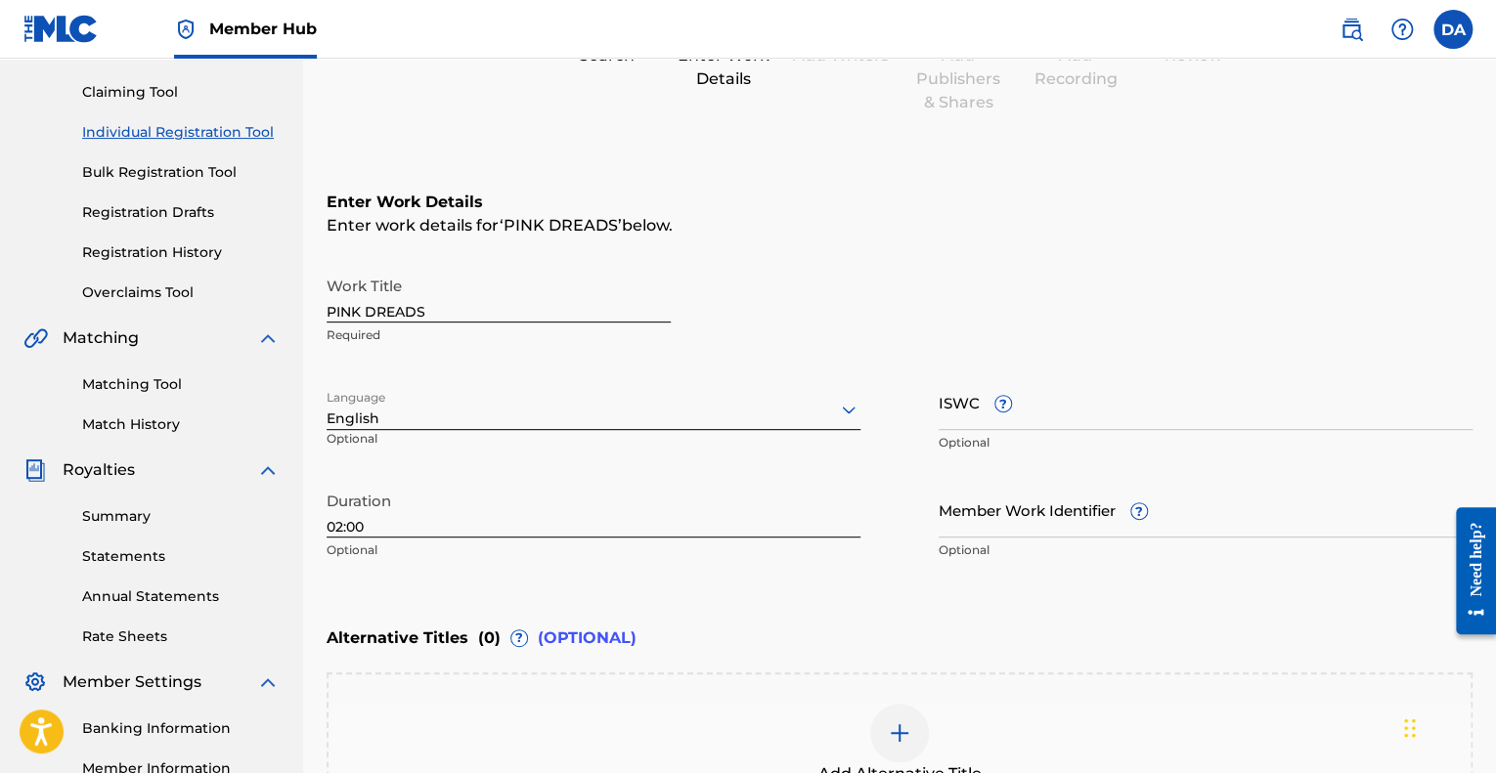
click at [1125, 505] on div "Member Work Identifier ? Optional" at bounding box center [1206, 526] width 534 height 88
click at [1134, 506] on span "?" at bounding box center [1139, 512] width 16 height 16
click at [1134, 506] on input "Member Work Identifier ?" at bounding box center [1206, 510] width 534 height 56
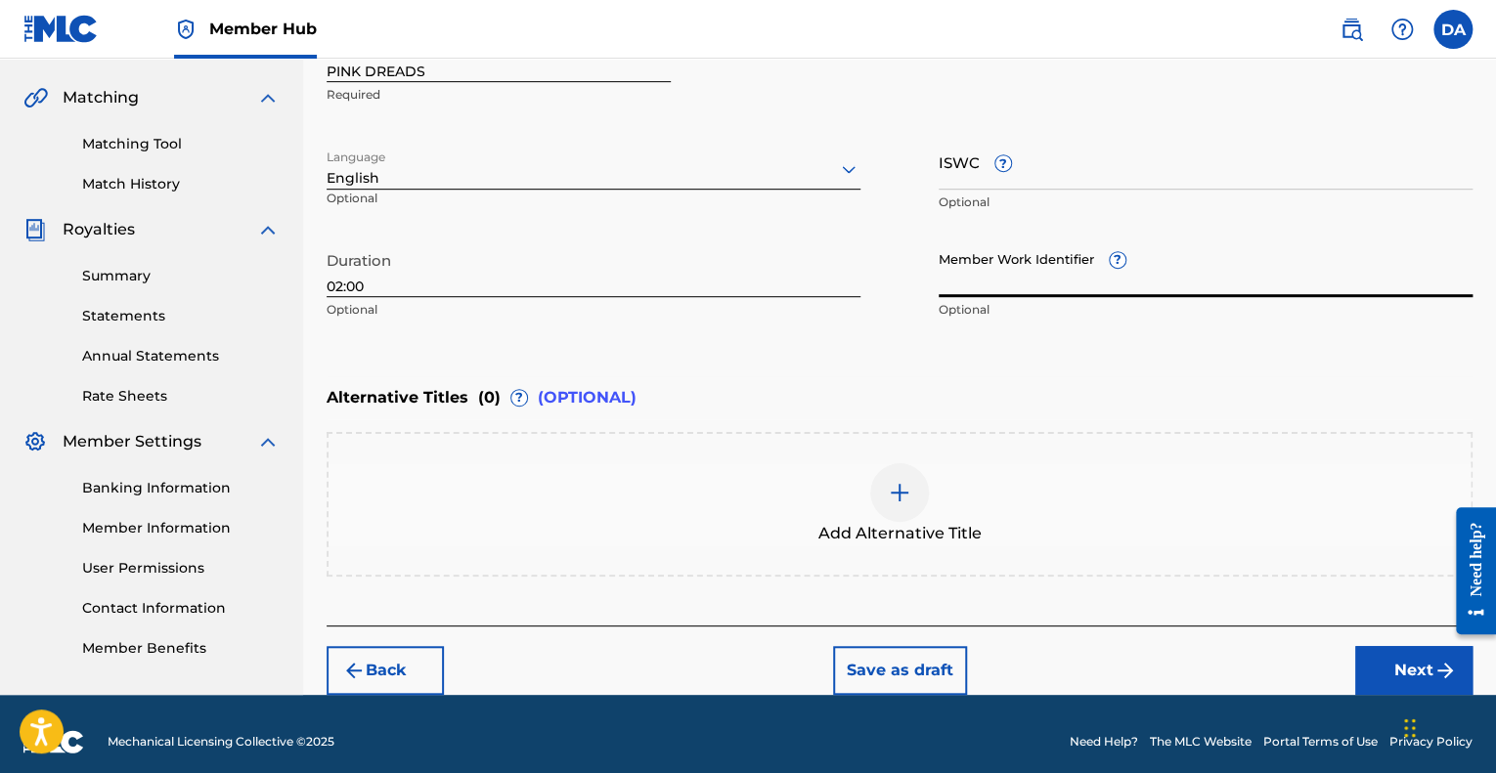
scroll to position [450, 0]
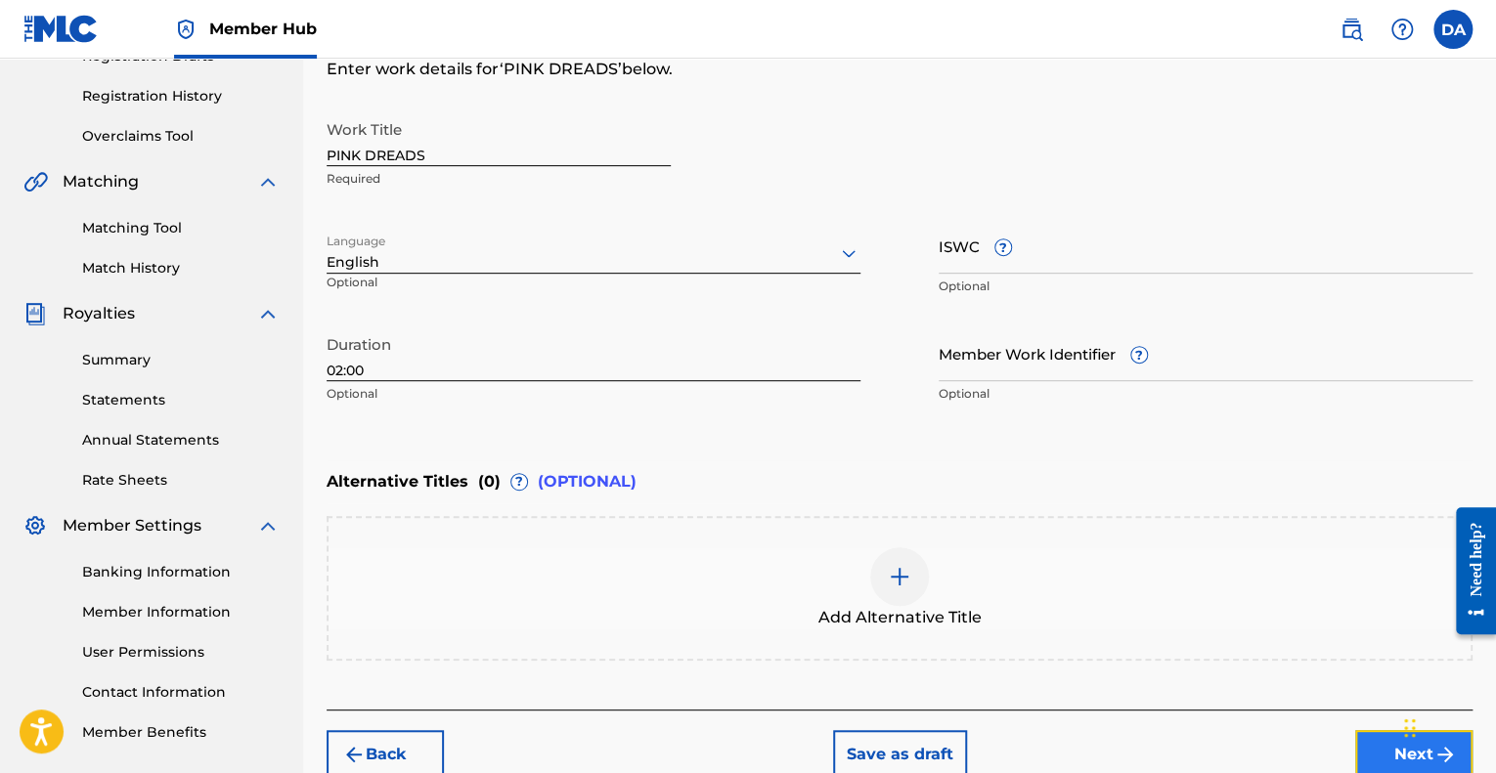
click at [1386, 746] on button "Next" at bounding box center [1413, 754] width 117 height 49
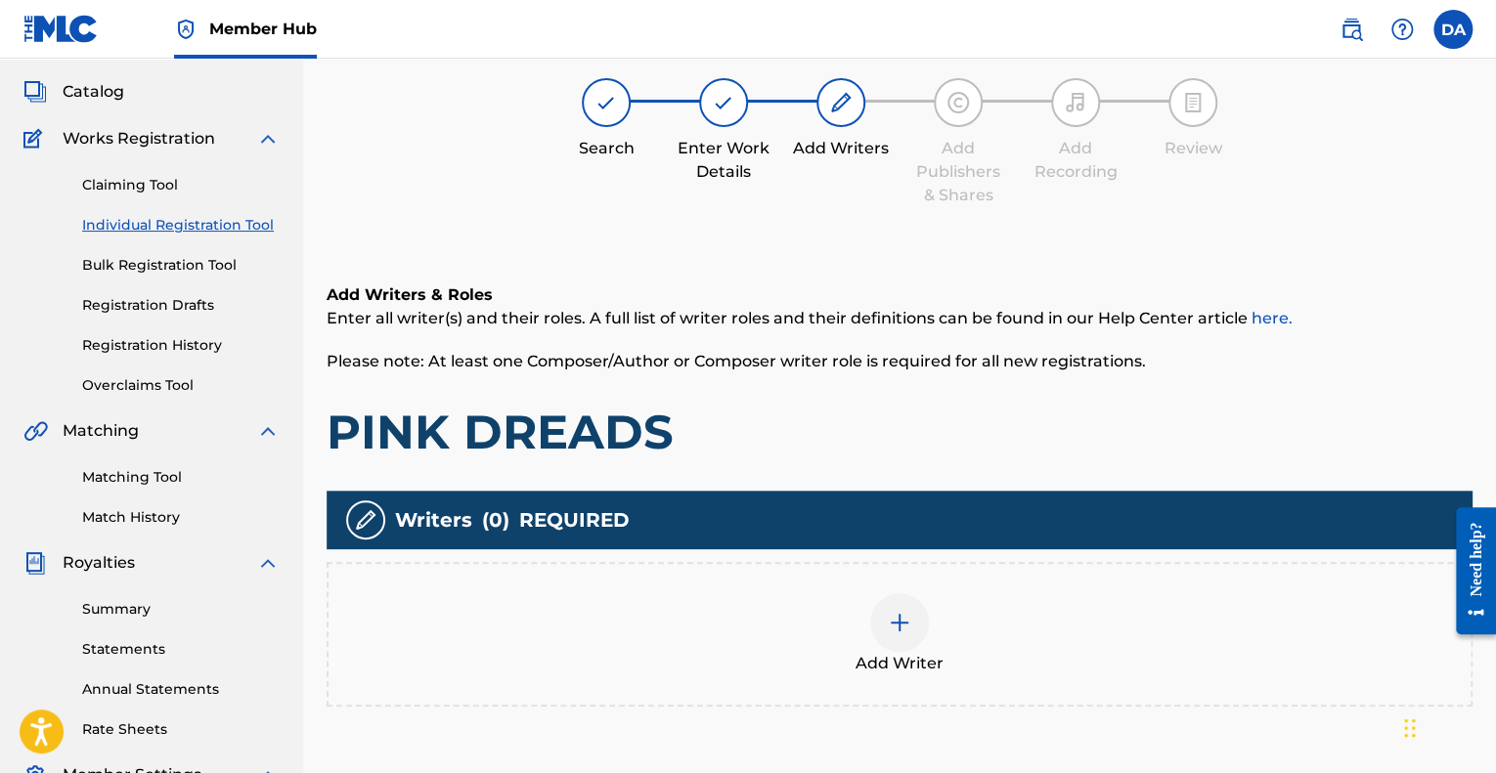
scroll to position [98, 0]
